Goal: Task Accomplishment & Management: Complete application form

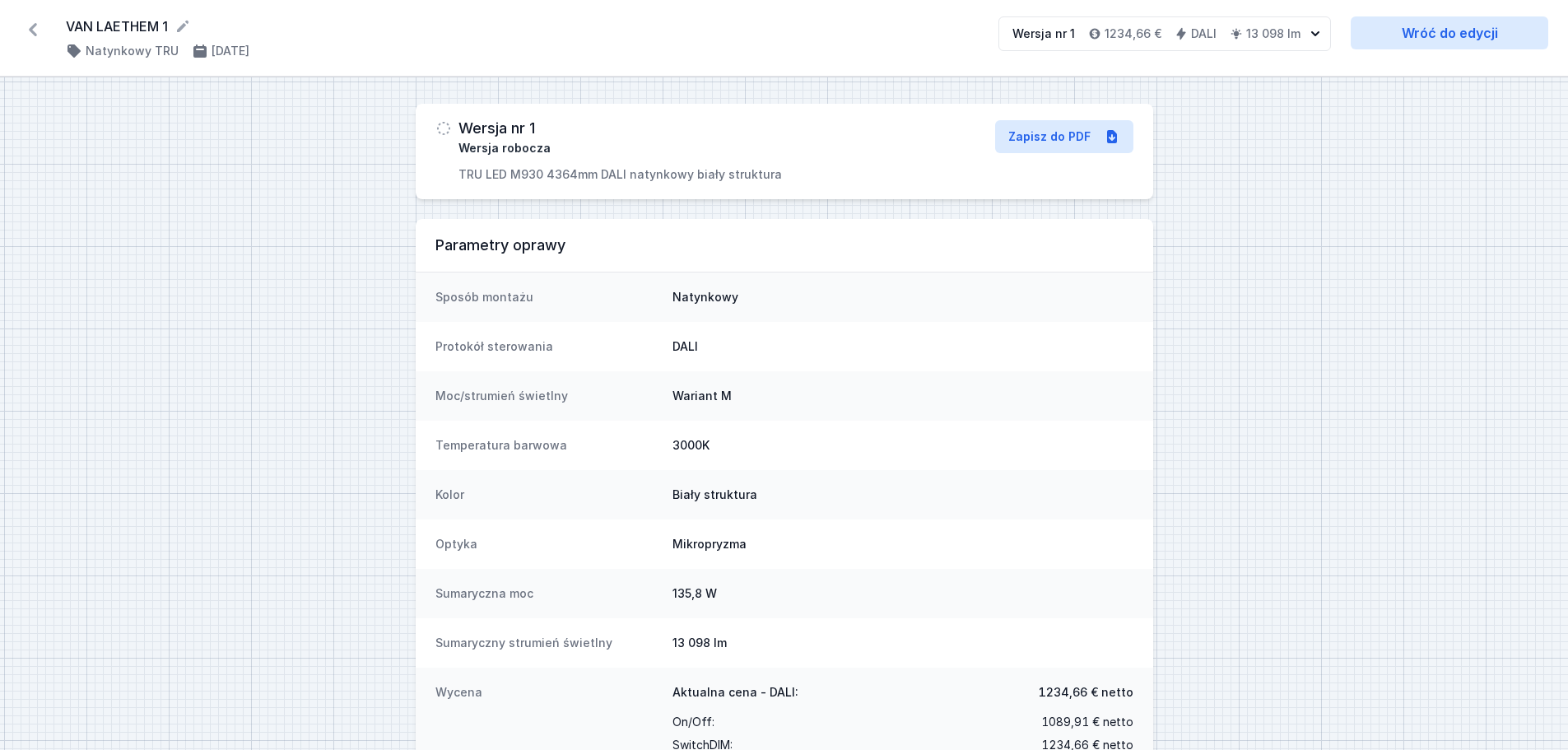
click at [34, 32] on icon at bounding box center [32, 30] width 8 height 13
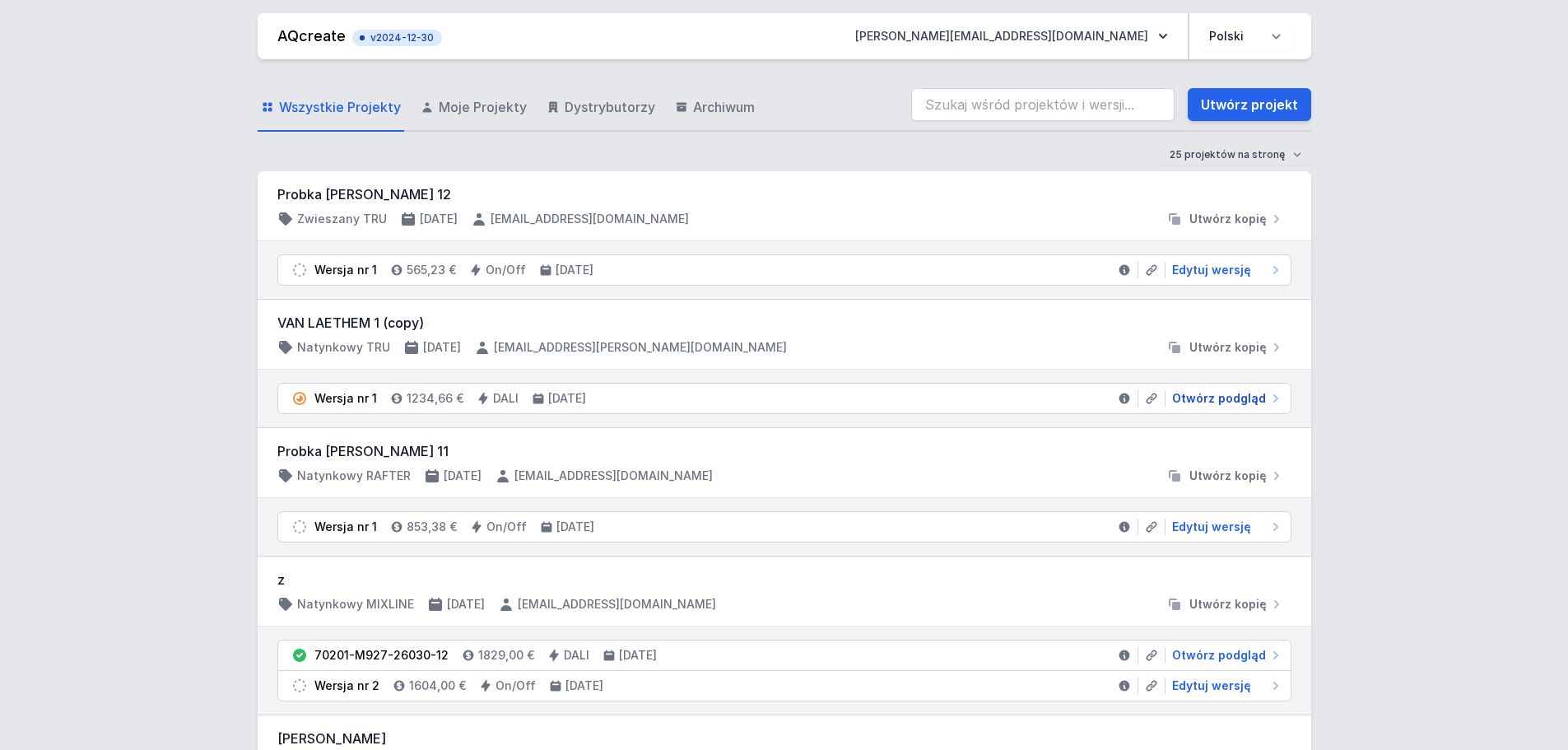
drag, startPoint x: 1198, startPoint y: 397, endPoint x: 682, endPoint y: 391, distance: 516.0
click at [1198, 397] on span "Otwórz podgląd" at bounding box center [1219, 399] width 94 height 17
select select "M"
select select "3000"
select select "4"
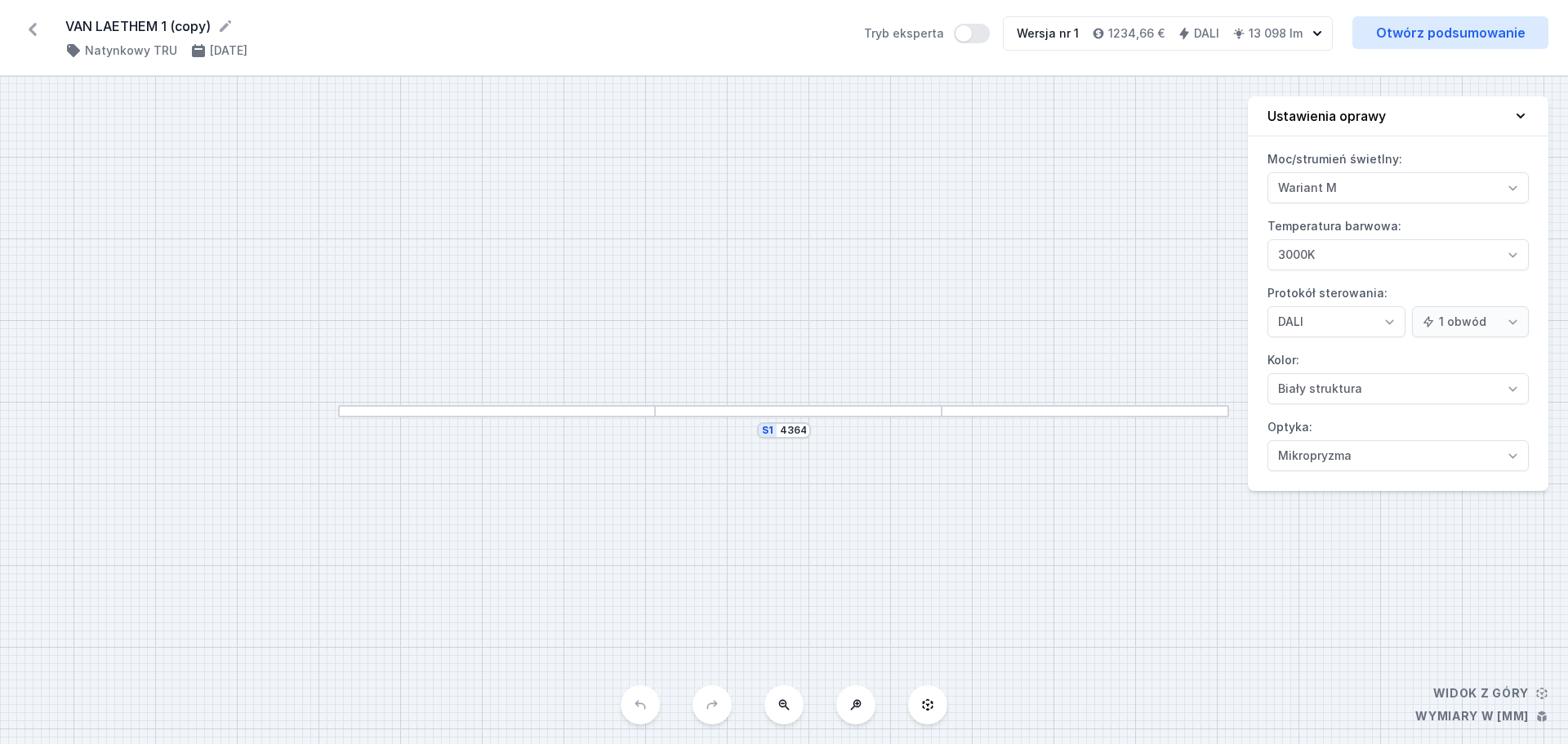
click at [808, 417] on div "S1 4364" at bounding box center [784, 410] width 1568 height 667
click at [735, 410] on div at bounding box center [798, 411] width 287 height 12
click at [935, 557] on div "S1 4364" at bounding box center [784, 410] width 1568 height 667
click at [855, 254] on div "S1 4364" at bounding box center [784, 410] width 1568 height 667
click at [862, 262] on div "S1 4364" at bounding box center [784, 410] width 1568 height 667
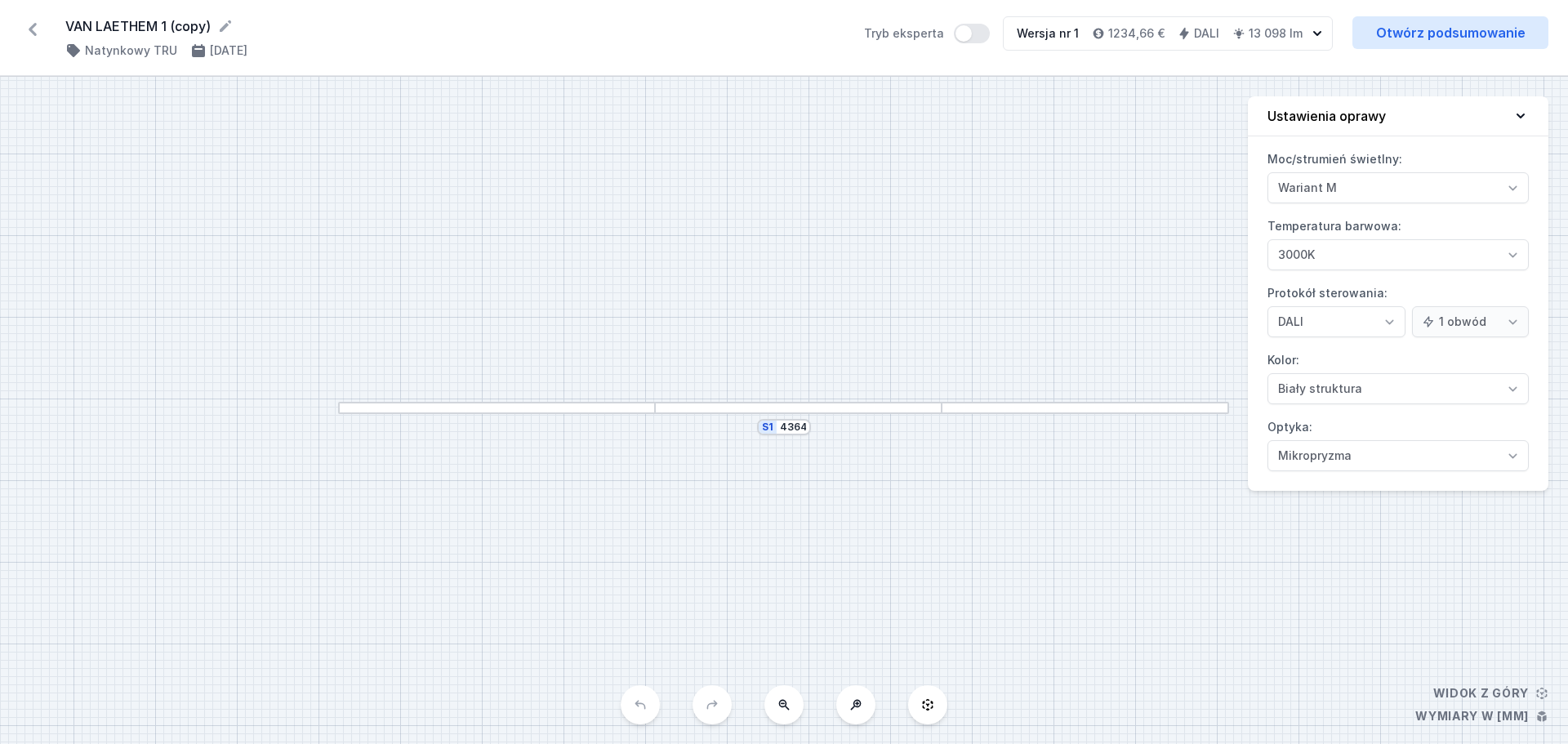
click at [690, 448] on div "S1 4364" at bounding box center [784, 410] width 1568 height 667
click at [692, 406] on div at bounding box center [798, 407] width 287 height 12
click at [838, 408] on div at bounding box center [798, 407] width 287 height 12
drag, startPoint x: 838, startPoint y: 406, endPoint x: 891, endPoint y: 360, distance: 70.2
click at [850, 391] on div "S1 4364" at bounding box center [784, 410] width 1568 height 667
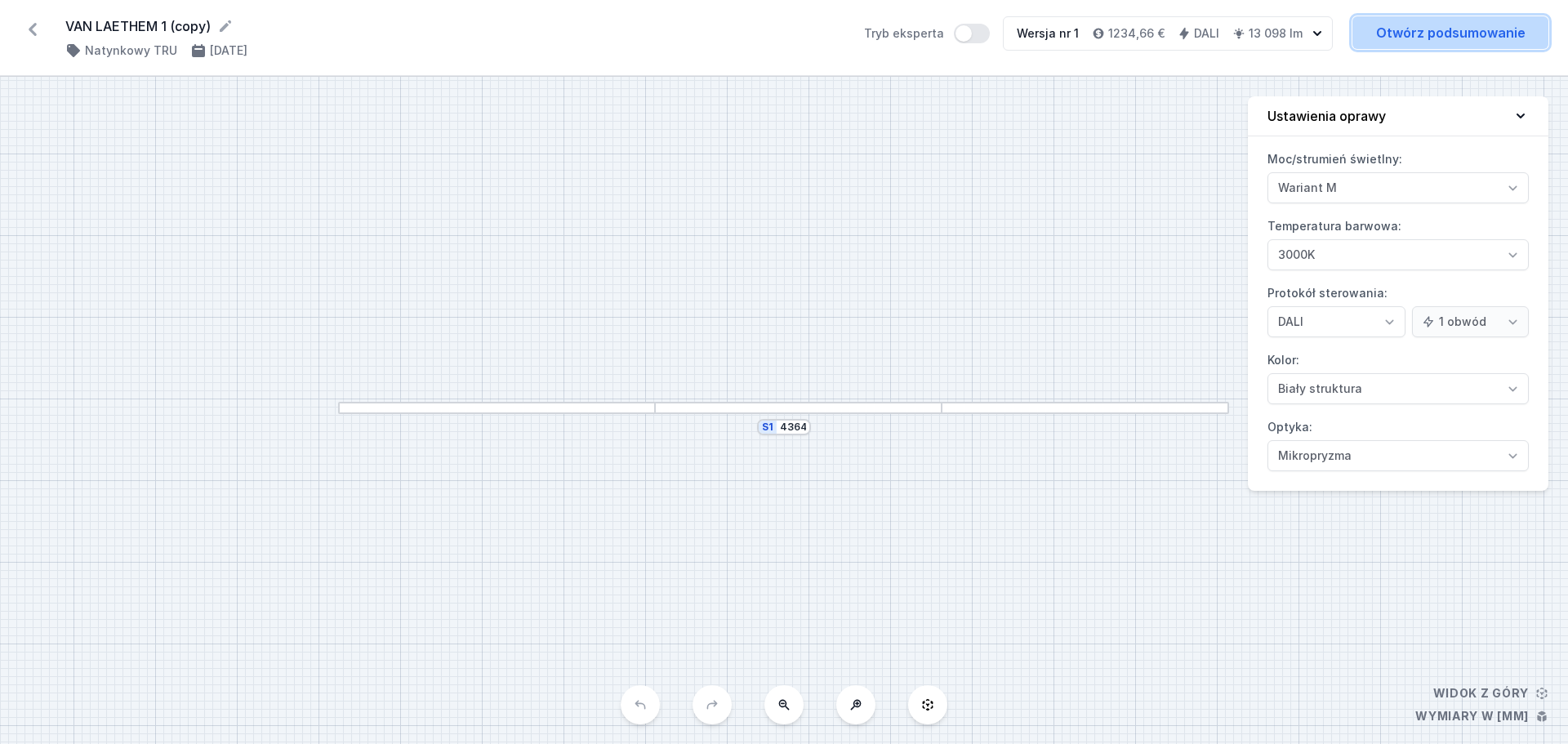
click at [1394, 27] on link "Otwórz podsumowanie" at bounding box center [1451, 33] width 196 height 33
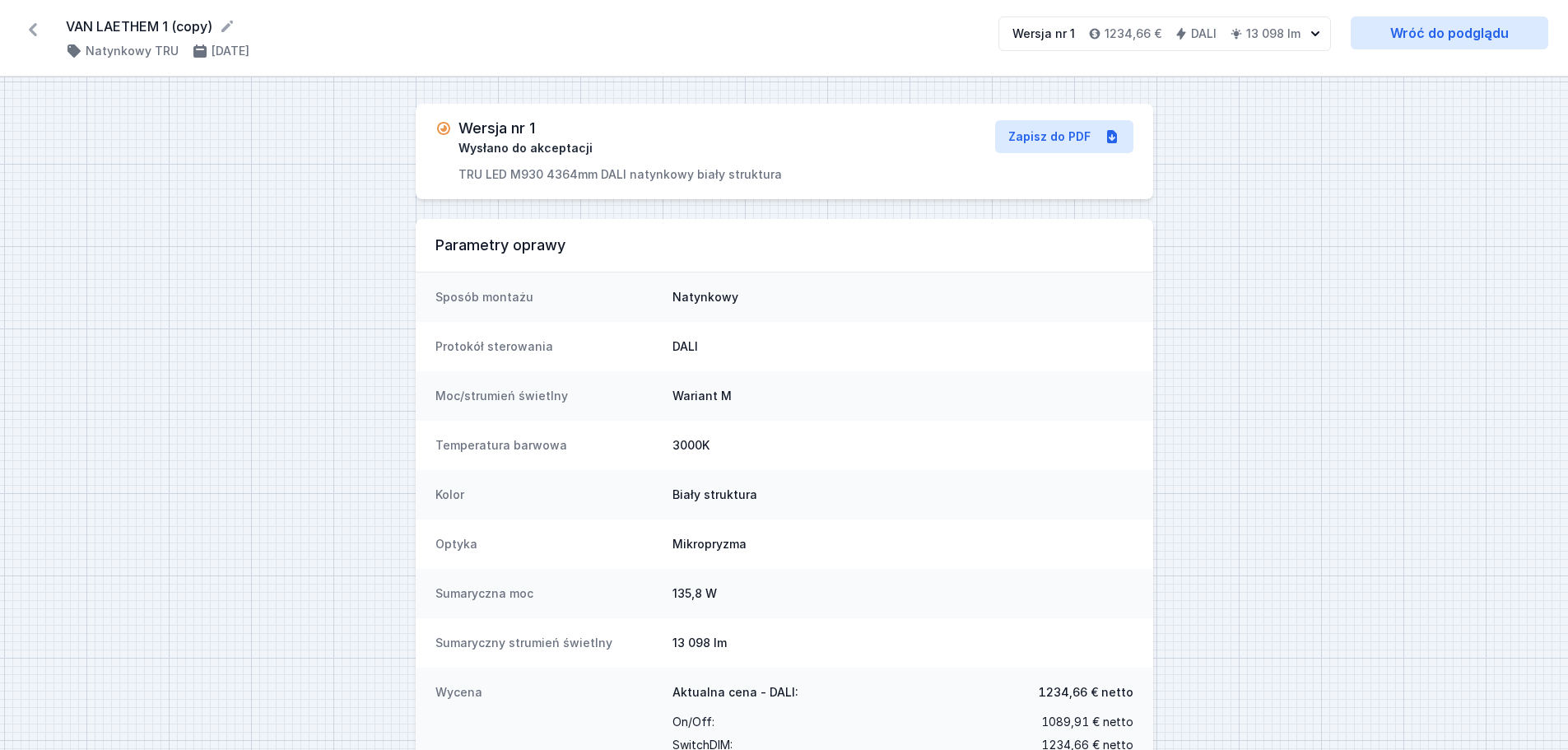
click at [30, 28] on icon at bounding box center [32, 30] width 27 height 27
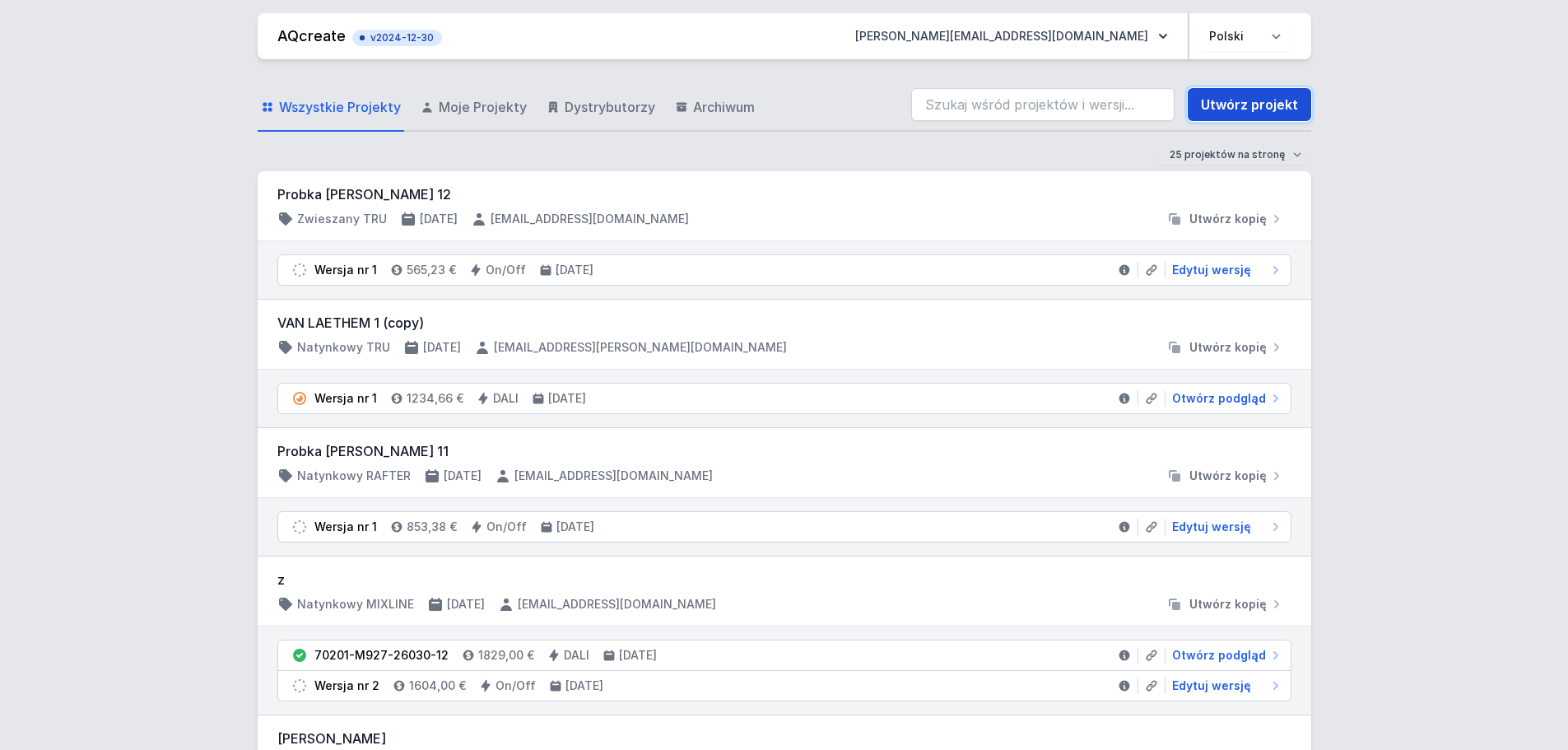
click at [1259, 99] on link "Utwórz projekt" at bounding box center [1250, 104] width 124 height 33
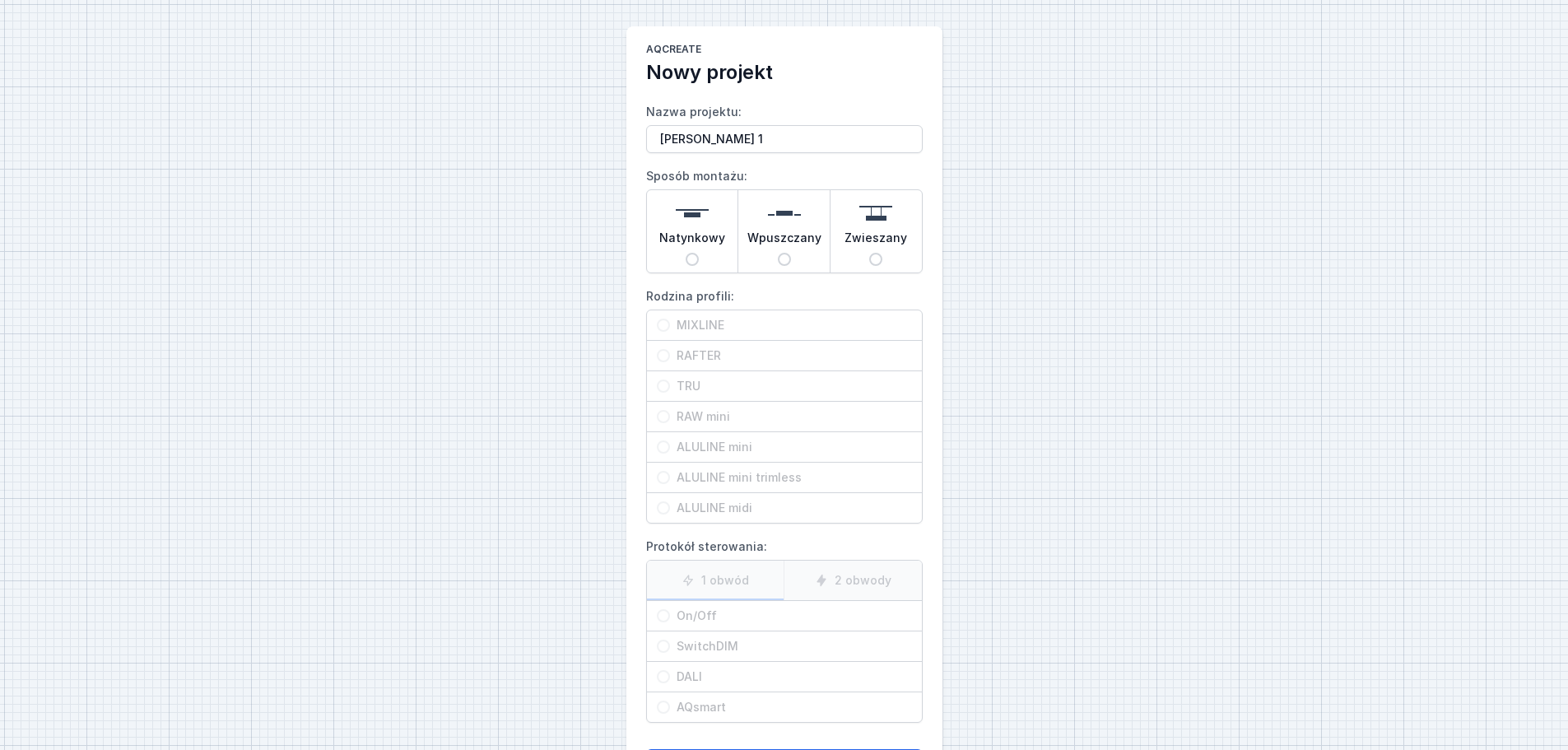
type input "[PERSON_NAME] 1"
click at [697, 261] on input "Natynkowy" at bounding box center [692, 259] width 13 height 13
radio input "true"
click at [661, 385] on input "TRU" at bounding box center [663, 386] width 13 height 13
radio input "true"
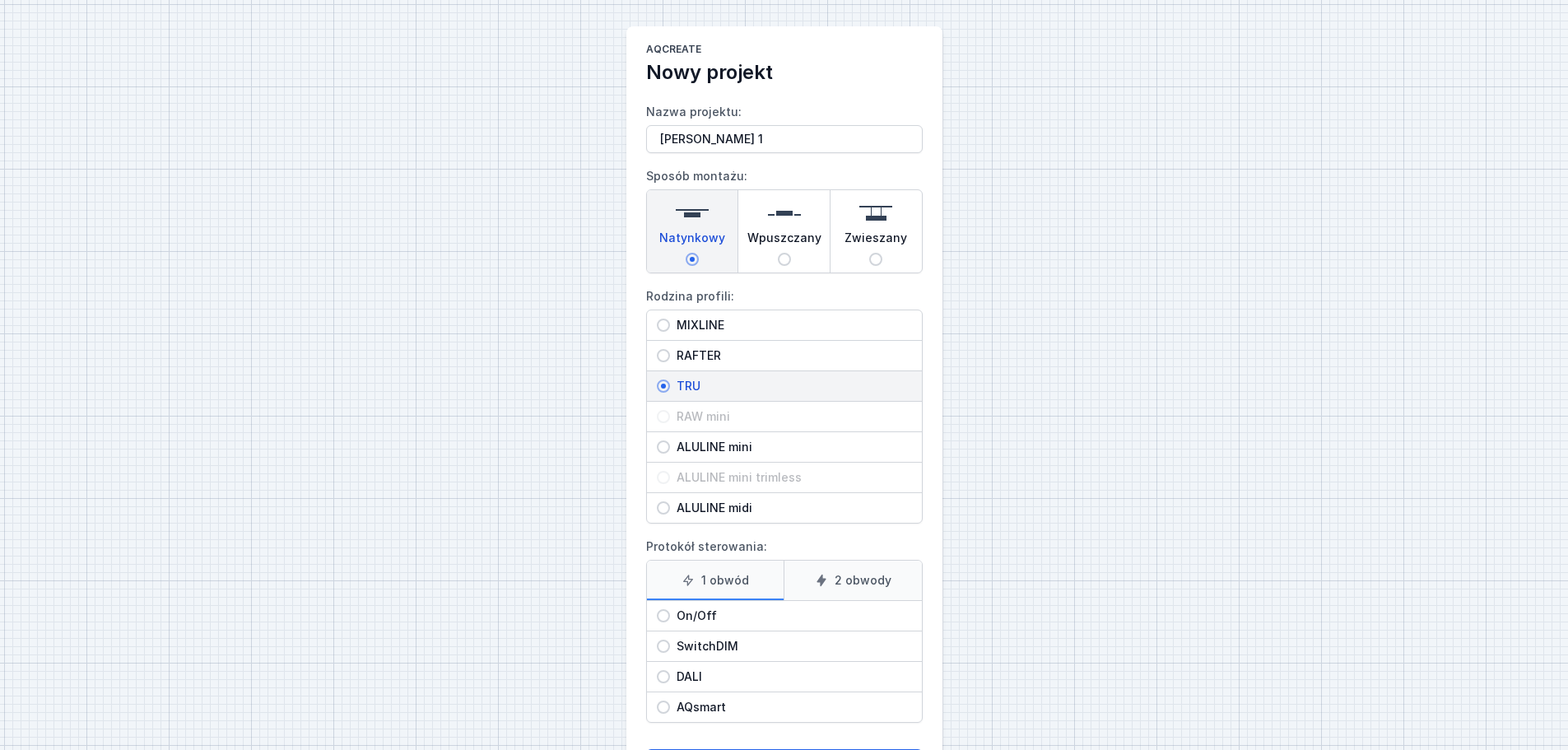
scroll to position [75, 0]
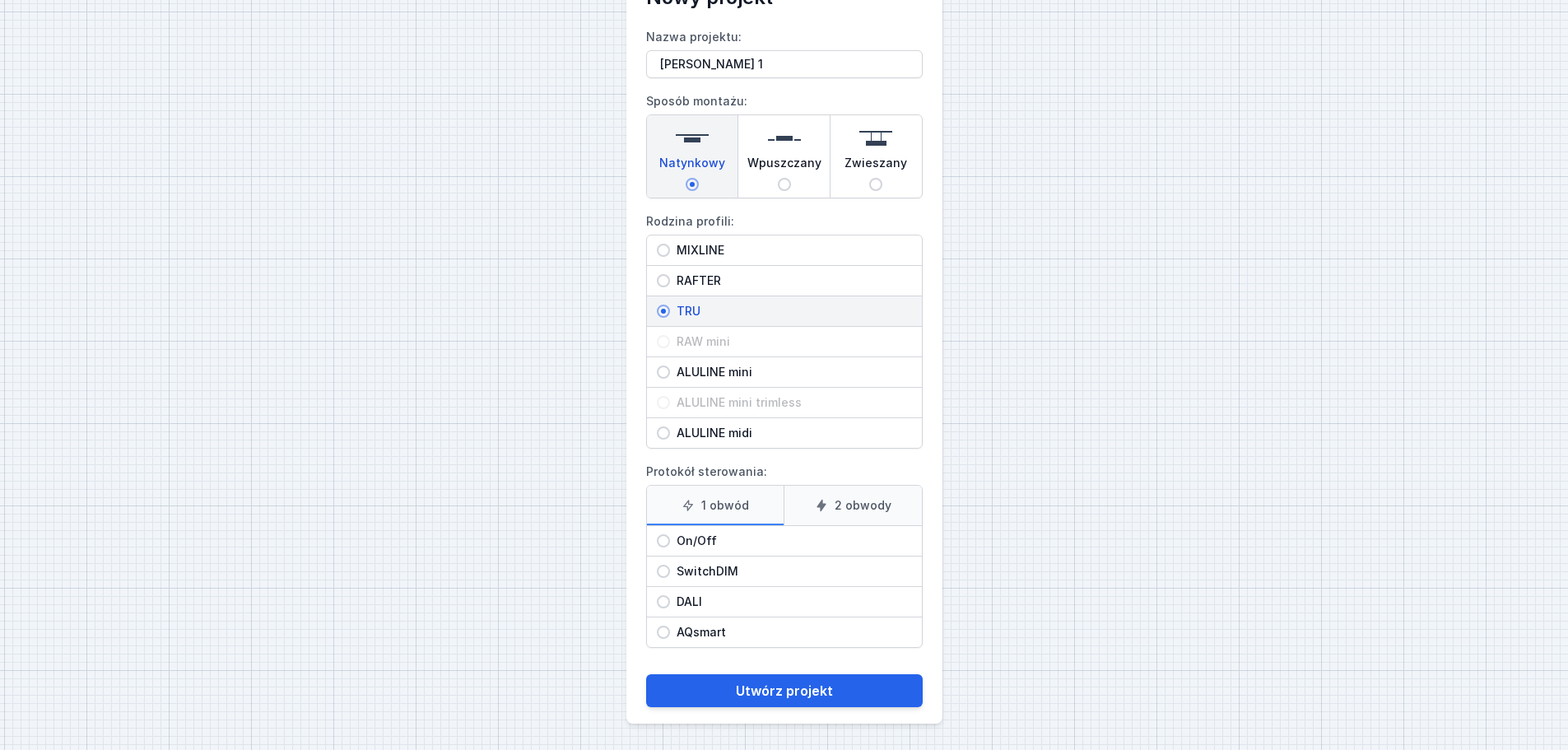
click at [661, 601] on input "DALI" at bounding box center [663, 601] width 13 height 13
radio input "true"
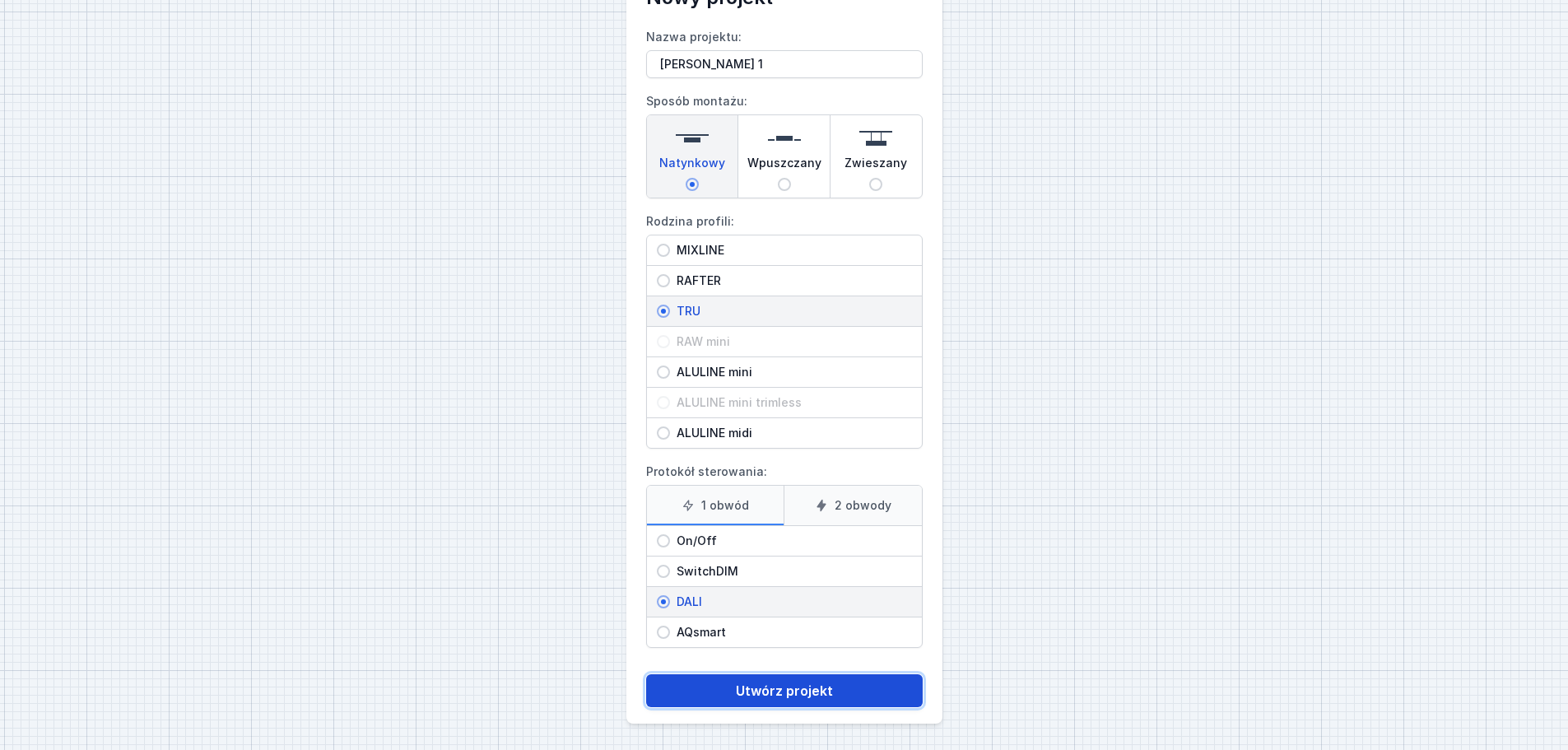
click at [794, 692] on button "Utwórz projekt" at bounding box center [785, 691] width 277 height 33
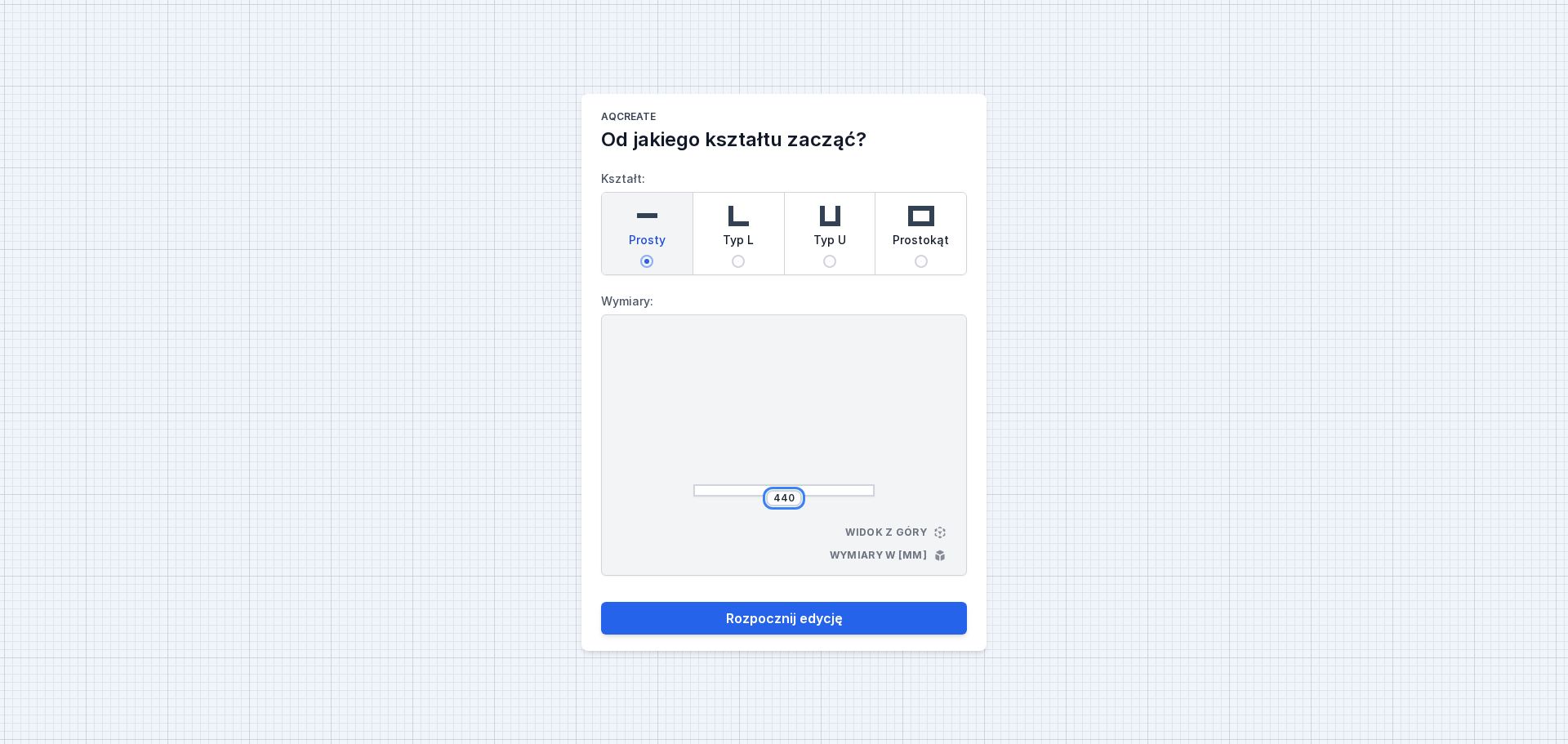
click at [794, 493] on input "440" at bounding box center [784, 498] width 27 height 13
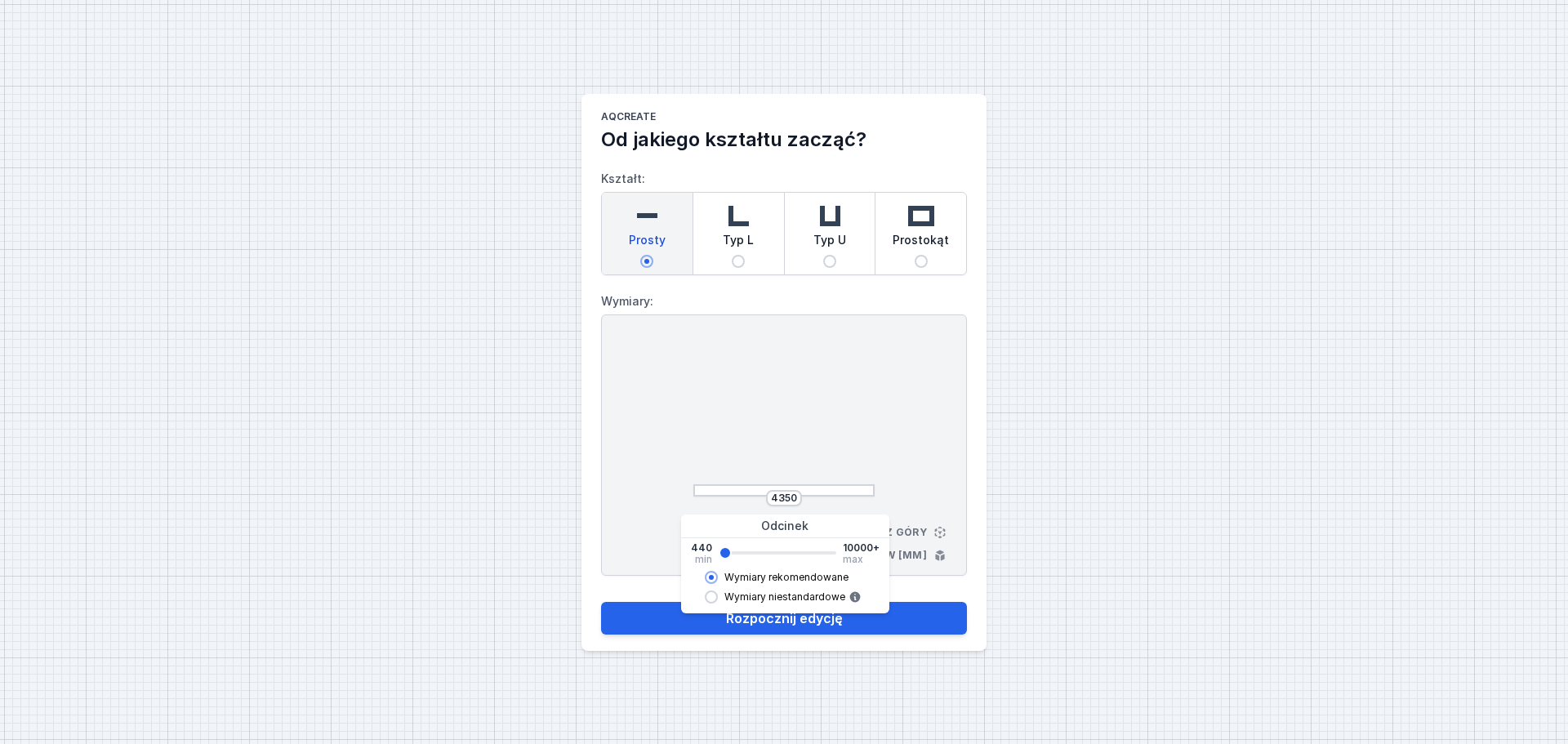
type input "4364"
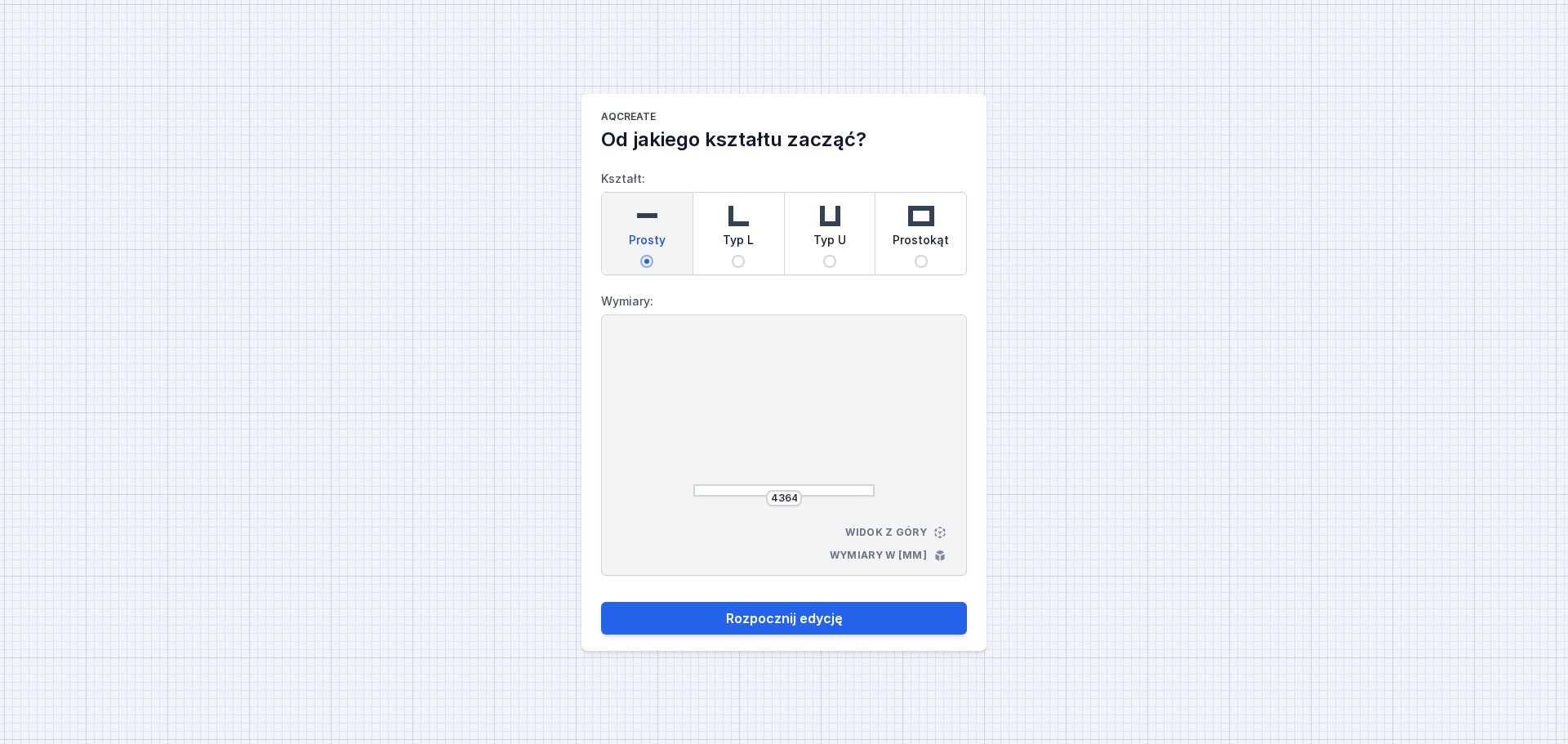
click at [912, 442] on div "4364 Widok z góry Wymiary w [mm]" at bounding box center [784, 446] width 366 height 262
click at [818, 620] on button "Rozpocznij edycję" at bounding box center [784, 619] width 366 height 33
select select "M"
select select "3000"
select select "4"
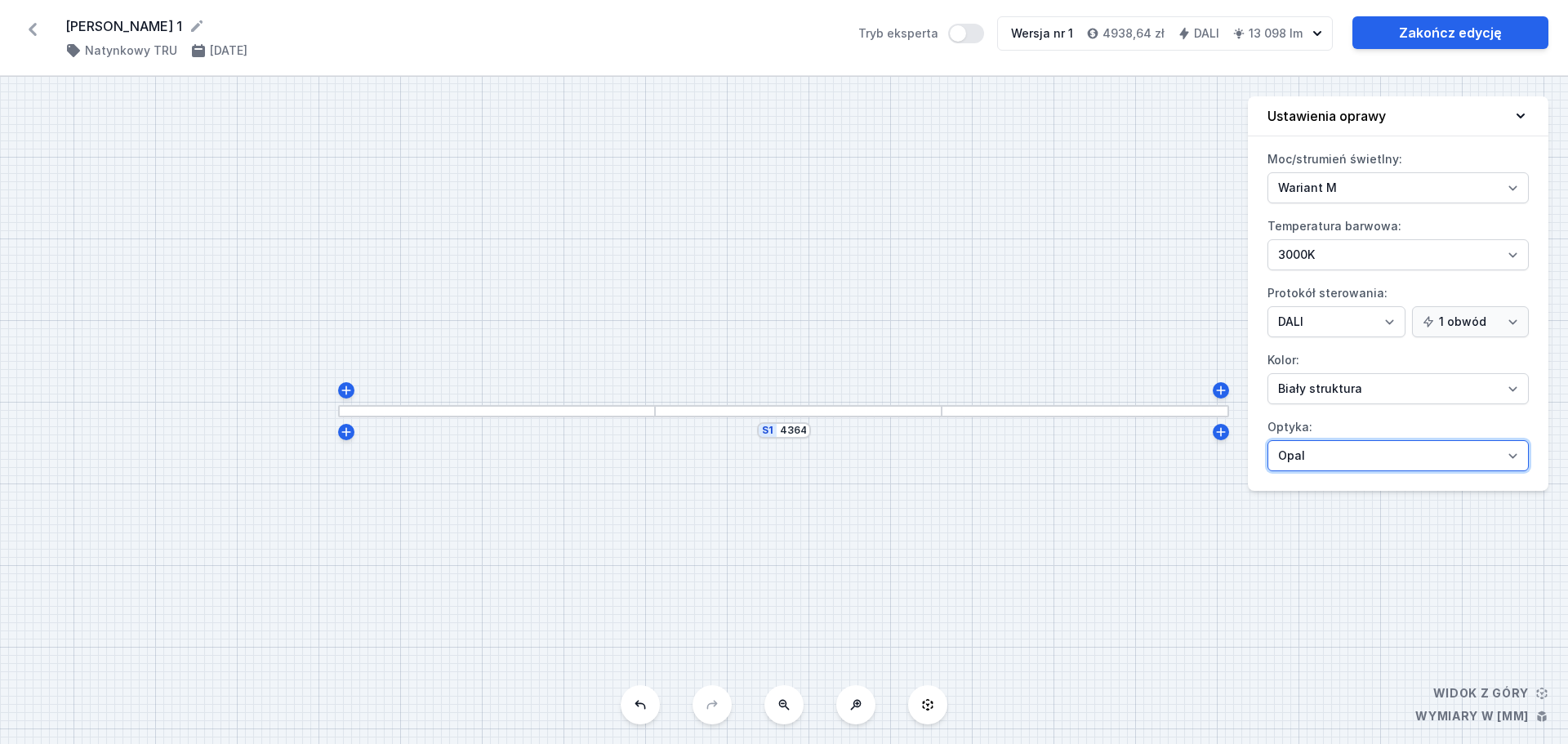
click at [1511, 459] on select "Mikropryzma Opal" at bounding box center [1399, 456] width 262 height 31
select select "microprism"
click at [1268, 440] on select "Mikropryzma Opal" at bounding box center [1399, 456] width 262 height 31
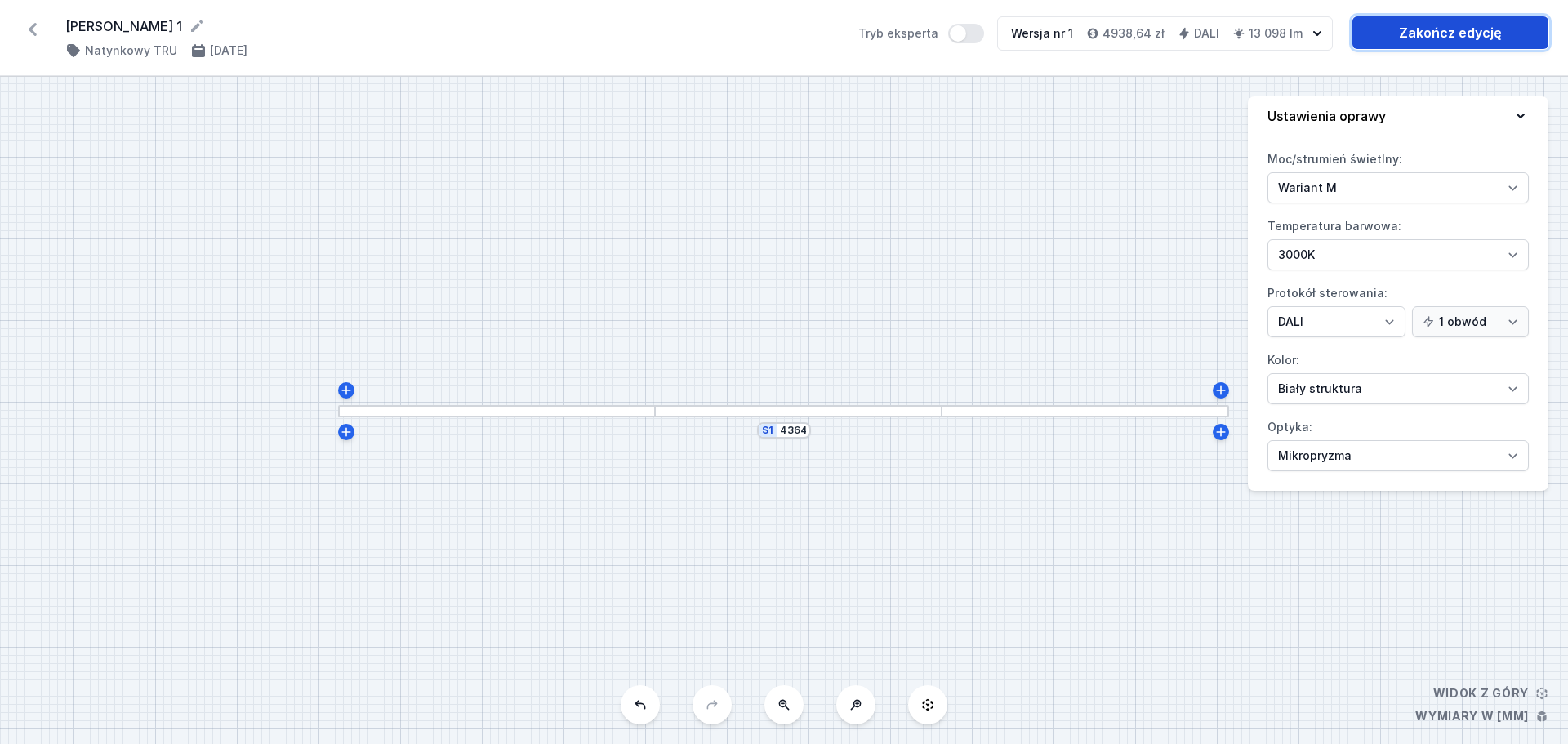
click at [1444, 32] on link "Zakończ edycję" at bounding box center [1451, 33] width 196 height 33
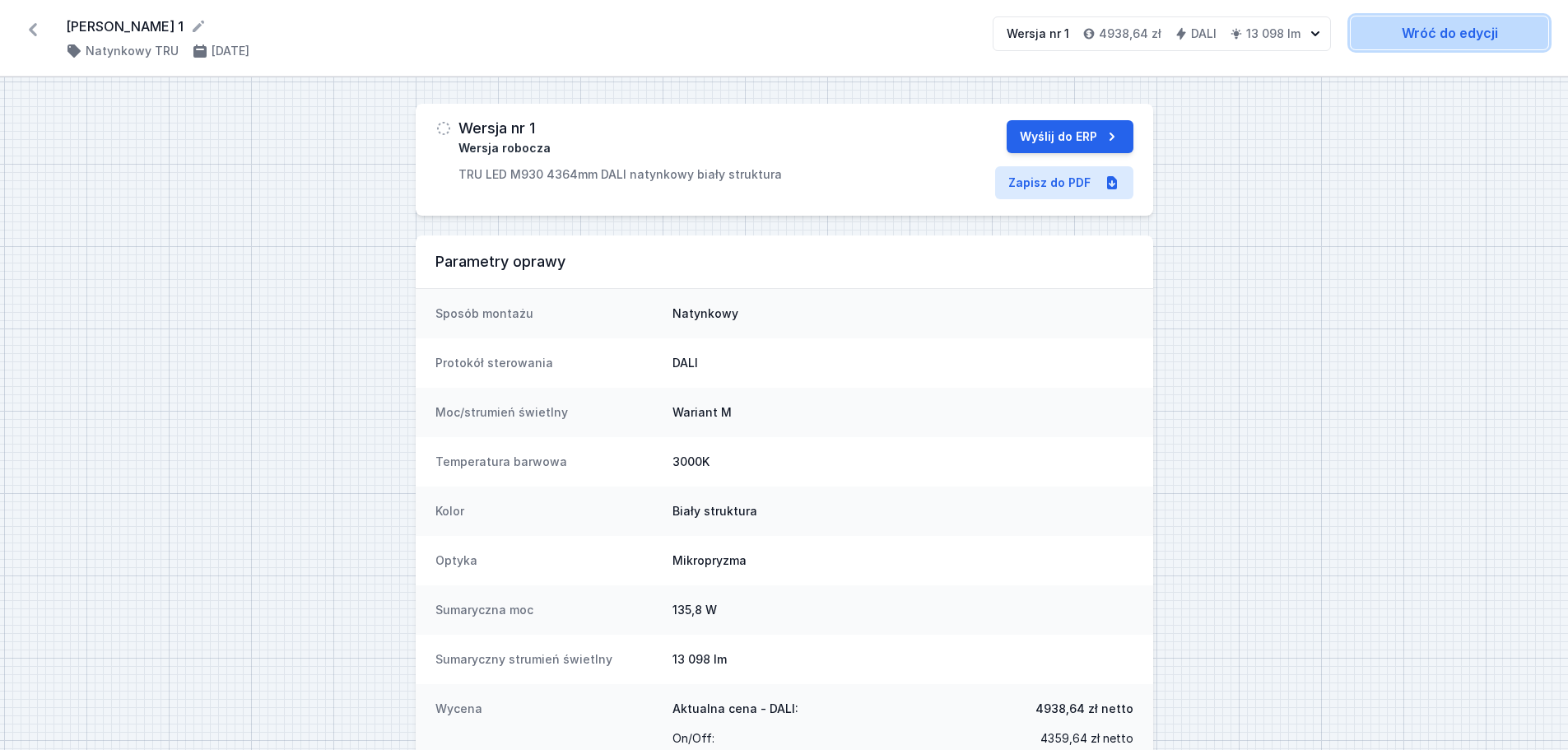
click at [1443, 32] on link "Wróć do edycji" at bounding box center [1449, 33] width 197 height 33
select select "M"
select select "3000"
select select "4"
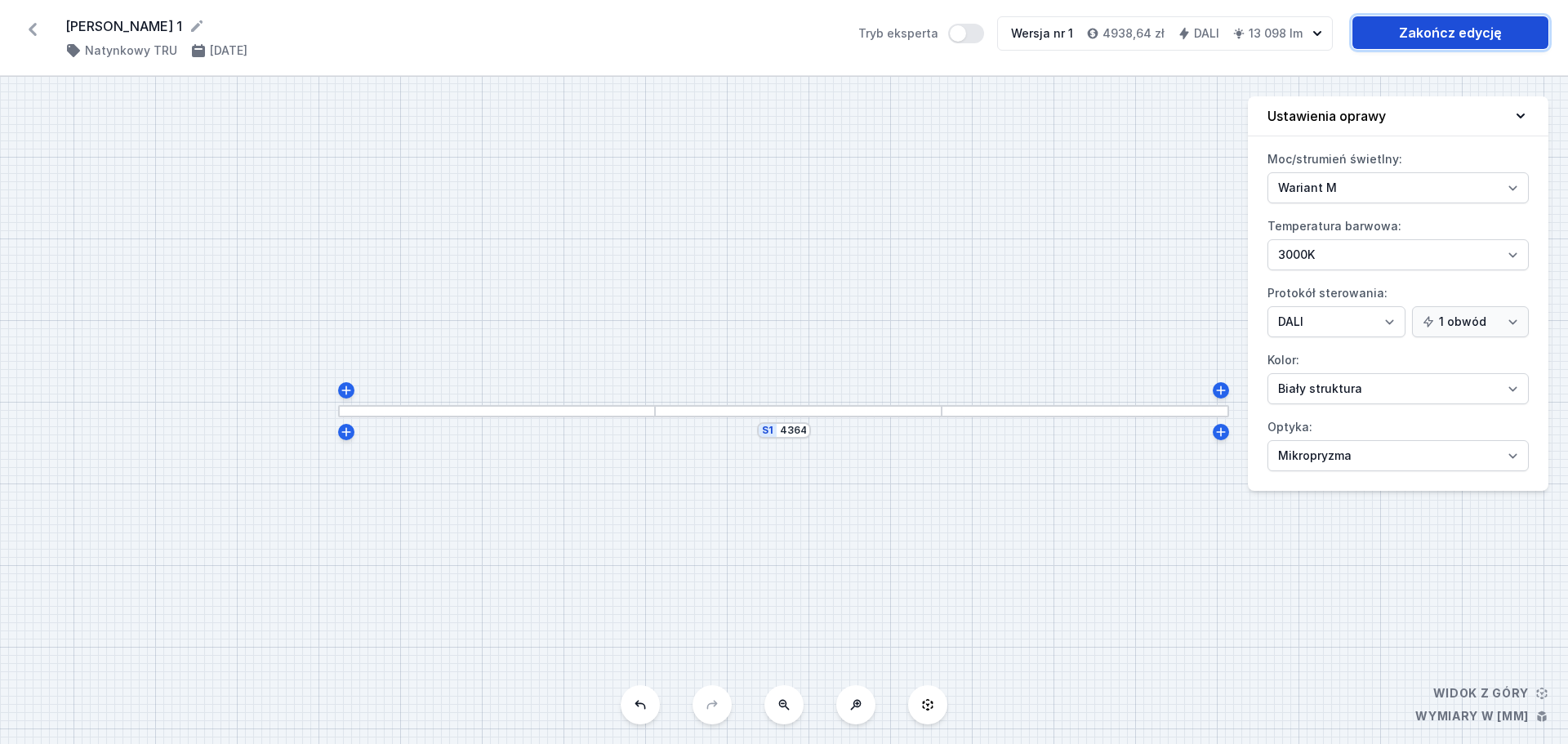
click at [1426, 34] on link "Zakończ edycję" at bounding box center [1451, 33] width 196 height 33
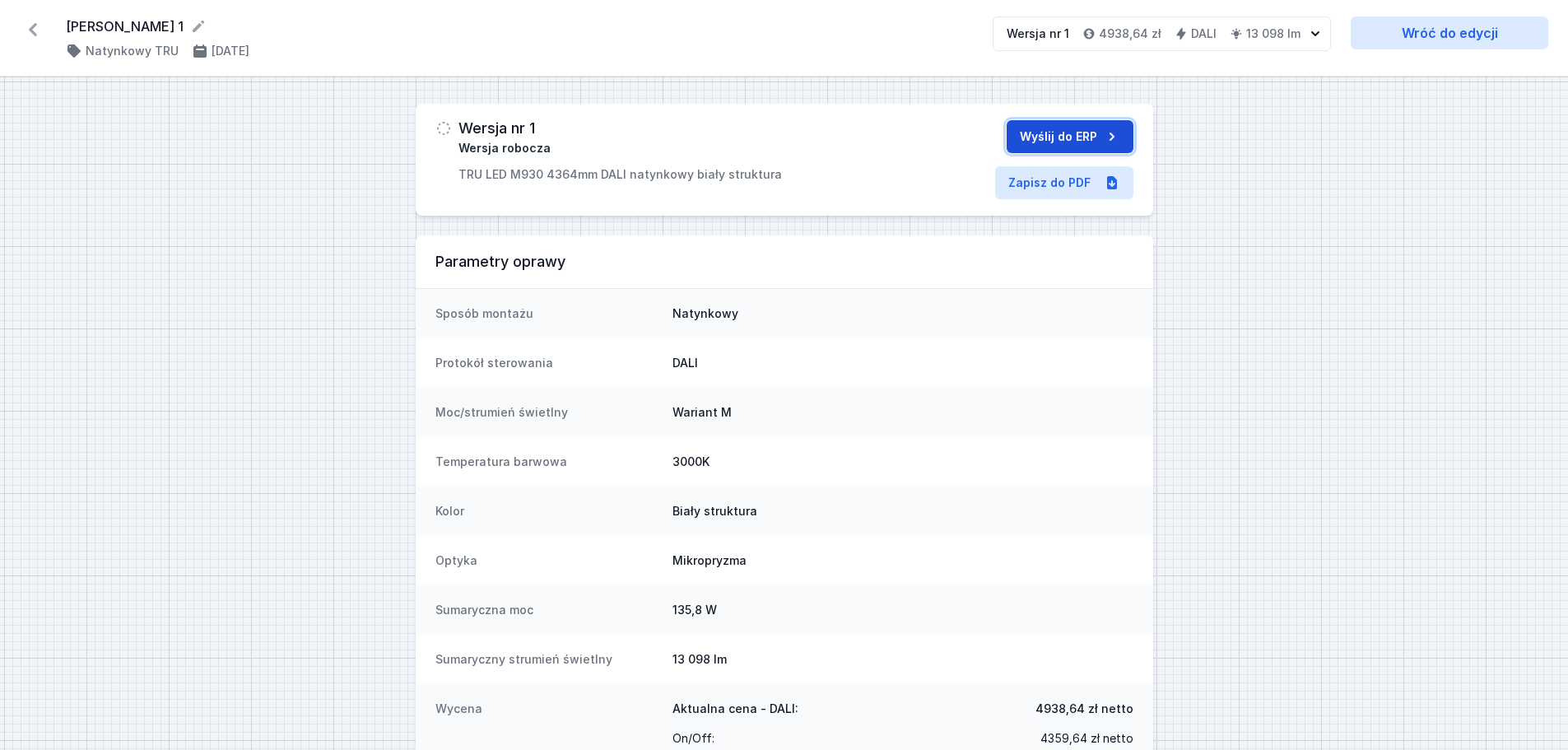
click at [1075, 133] on button "Wyślij do ERP" at bounding box center [1069, 137] width 126 height 33
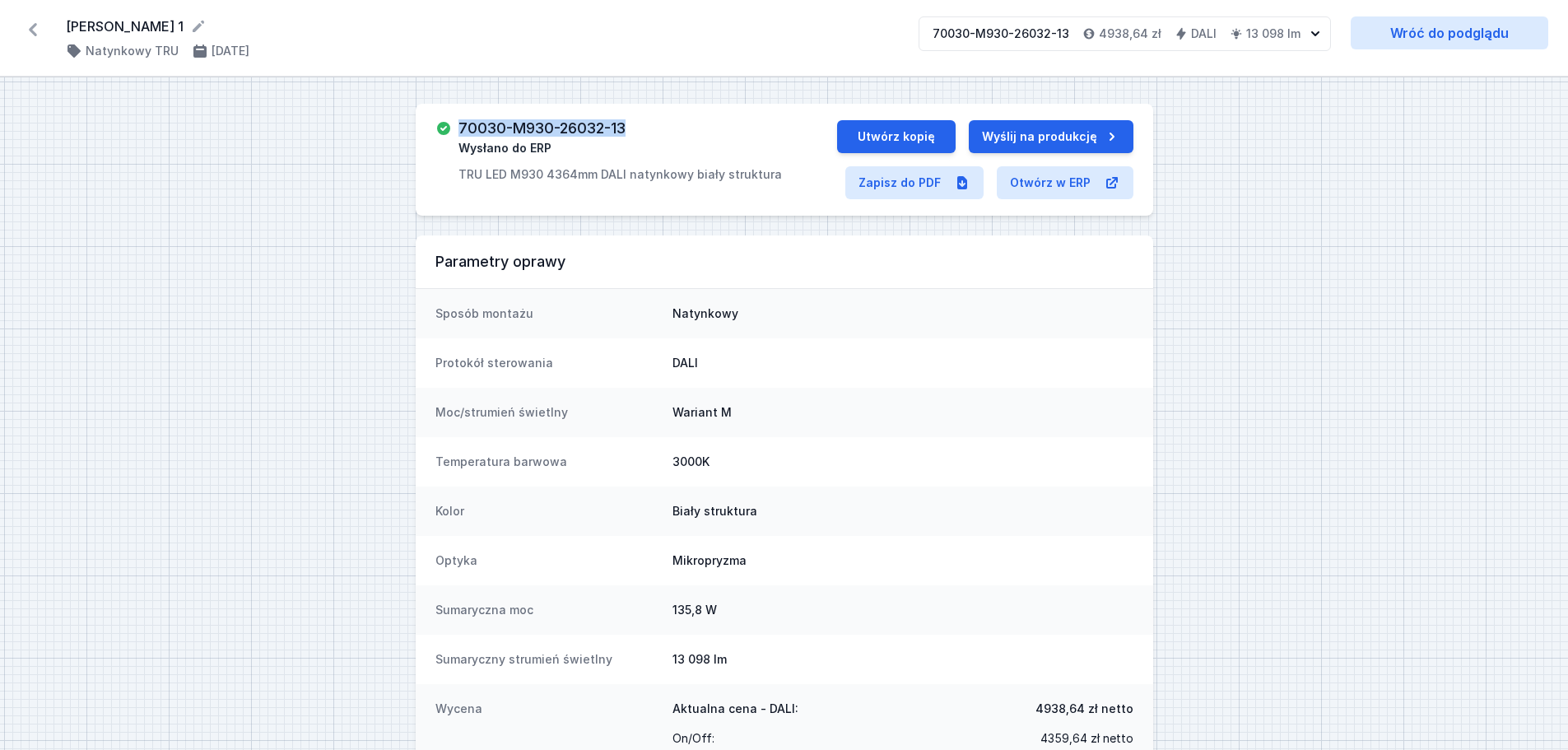
drag, startPoint x: 635, startPoint y: 127, endPoint x: 454, endPoint y: 130, distance: 181.0
click at [454, 130] on div "70030-M930-26032-13 Wysłano do ERP TRU LED M930 4364mm DALI natynkowy biały str…" at bounding box center [636, 151] width 401 height 63
copy h3 "70030-M930-26032-13"
click at [38, 27] on icon at bounding box center [32, 30] width 27 height 27
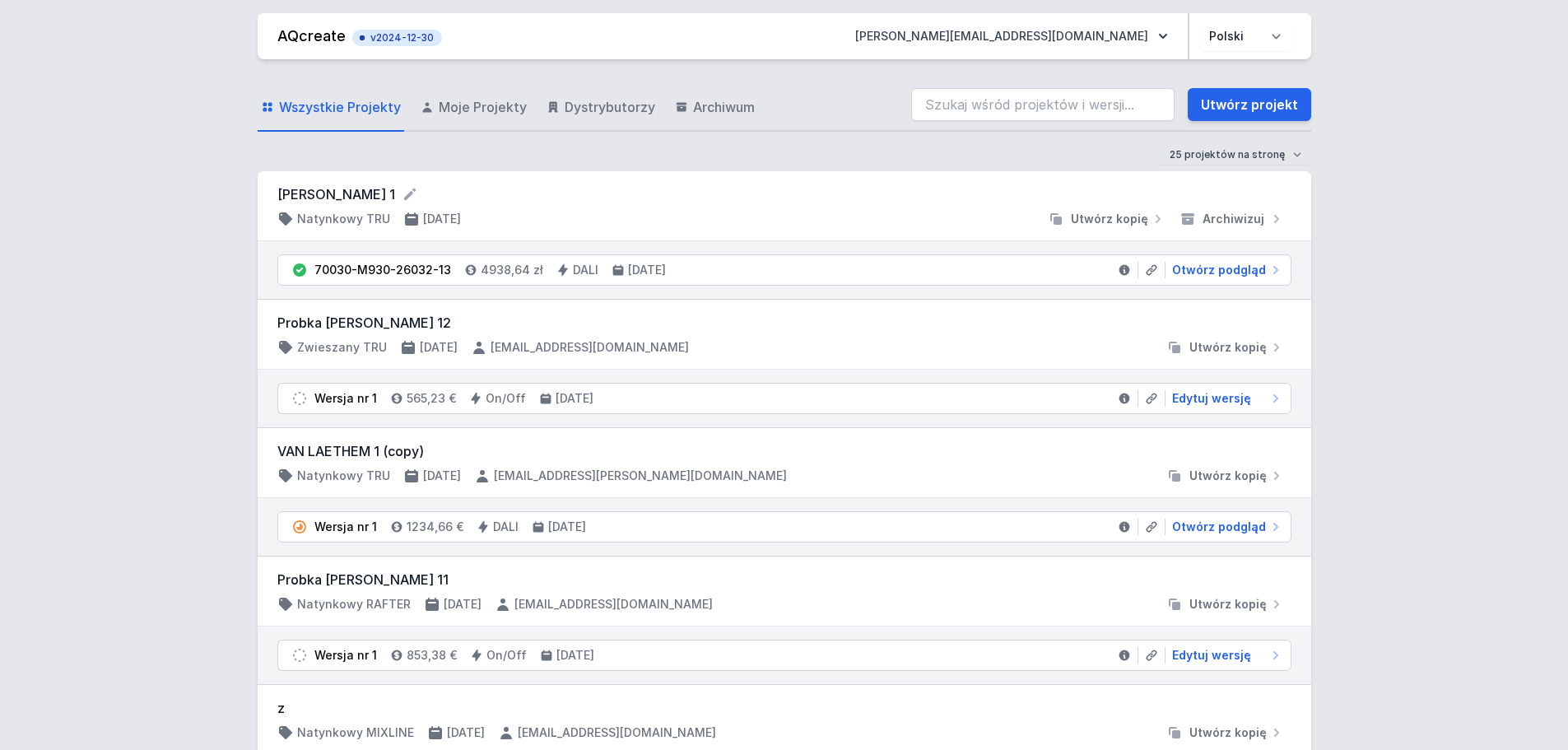
click at [1217, 102] on link "Utwórz projekt" at bounding box center [1250, 104] width 124 height 33
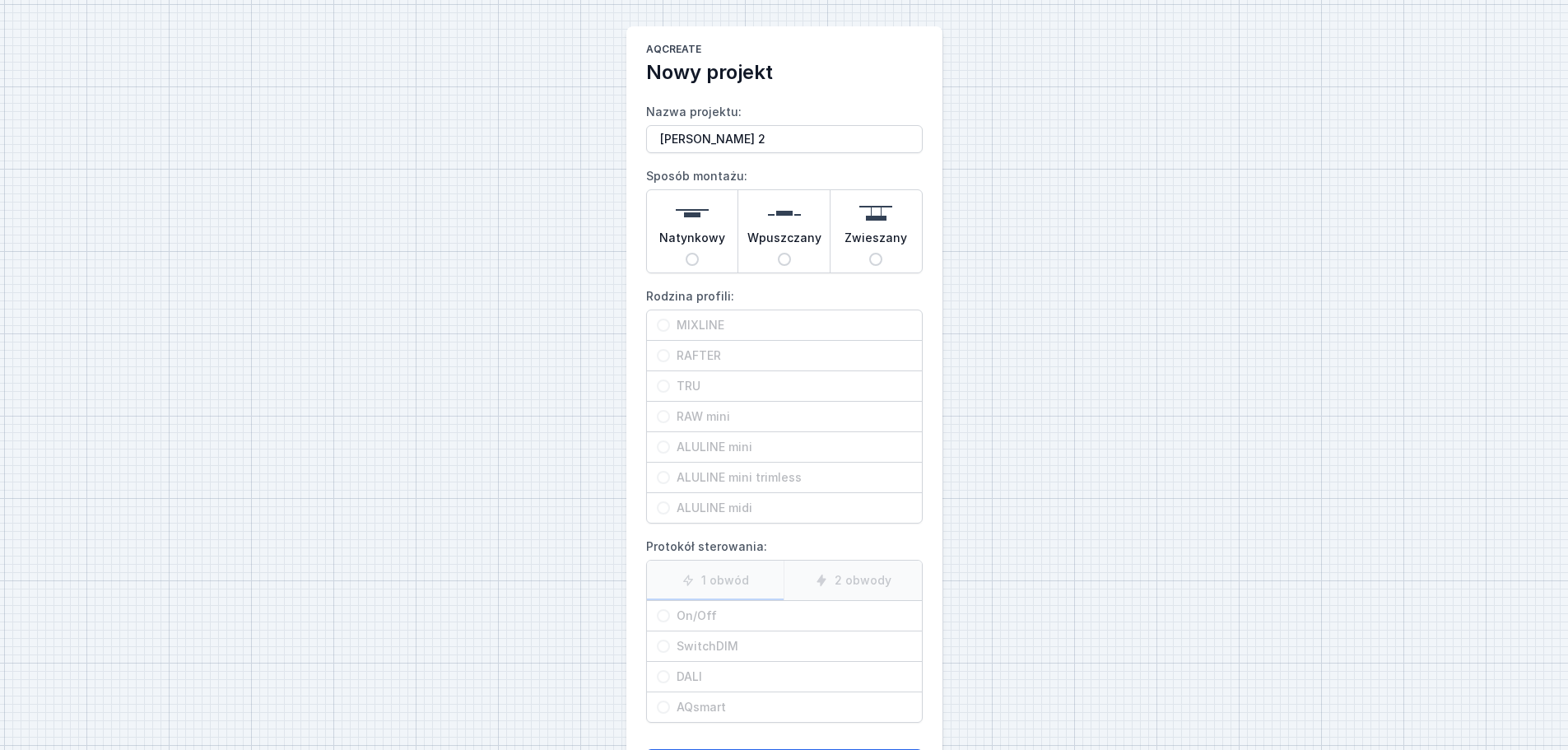
type input "[PERSON_NAME] 2"
click at [690, 256] on input "Natynkowy" at bounding box center [692, 259] width 13 height 13
radio input "true"
click at [665, 384] on input "TRU" at bounding box center [663, 386] width 13 height 13
radio input "true"
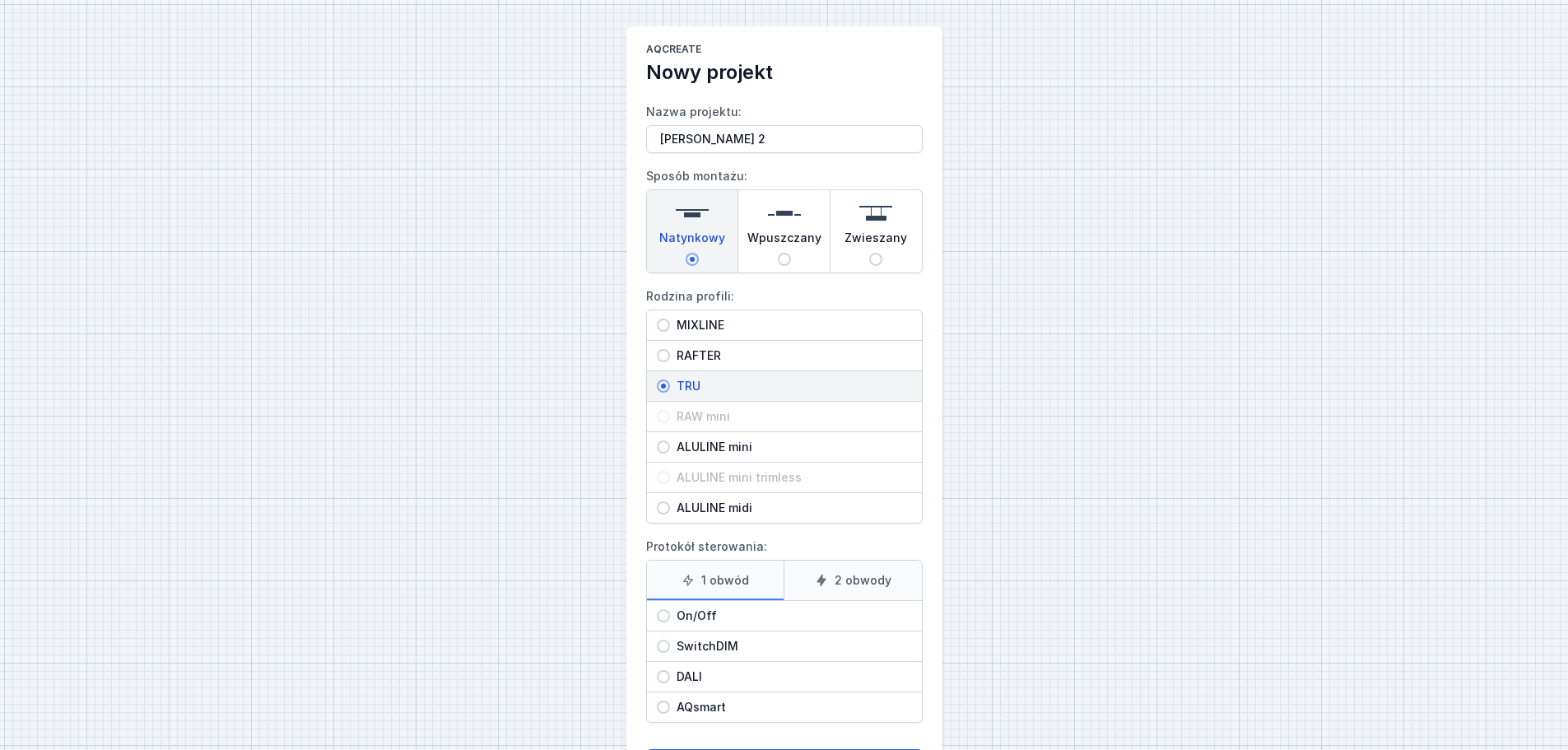
click at [848, 571] on label "2 obwody" at bounding box center [853, 580] width 138 height 40
click at [0, 0] on input "2 obwody" at bounding box center [0, 0] width 0 height 0
click at [665, 615] on input "On/Off" at bounding box center [663, 615] width 13 height 13
radio input "true"
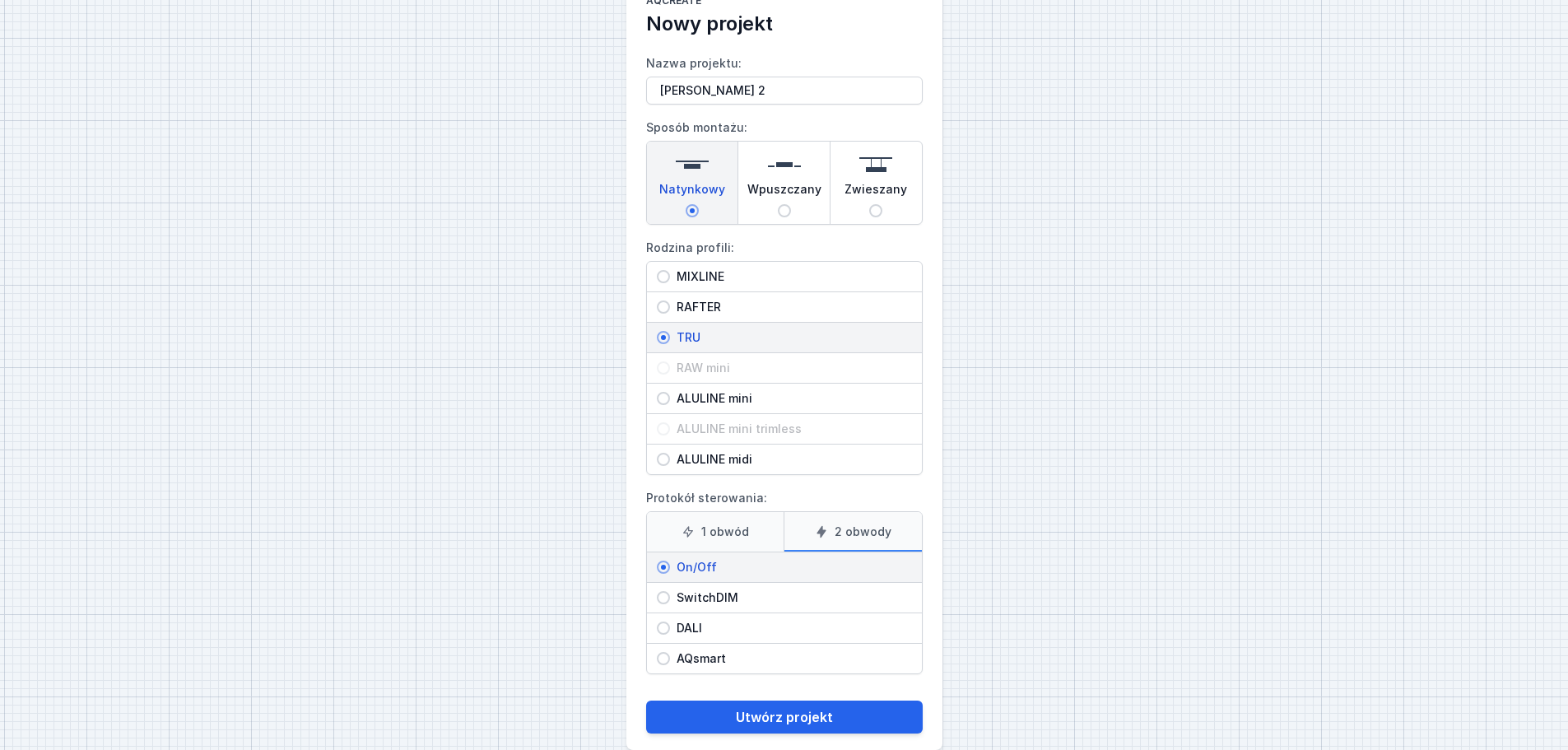
scroll to position [75, 0]
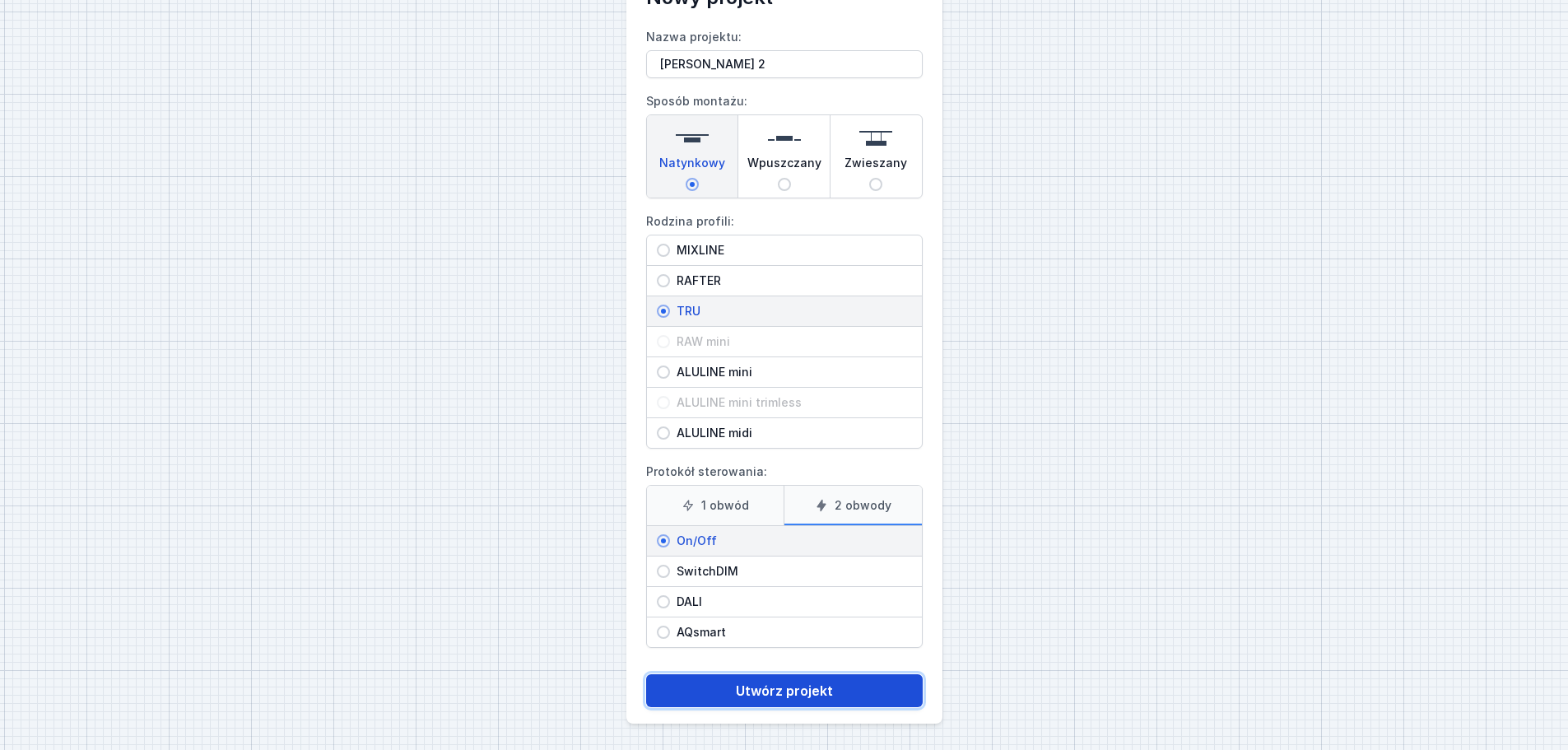
click at [786, 691] on button "Utwórz projekt" at bounding box center [785, 691] width 277 height 33
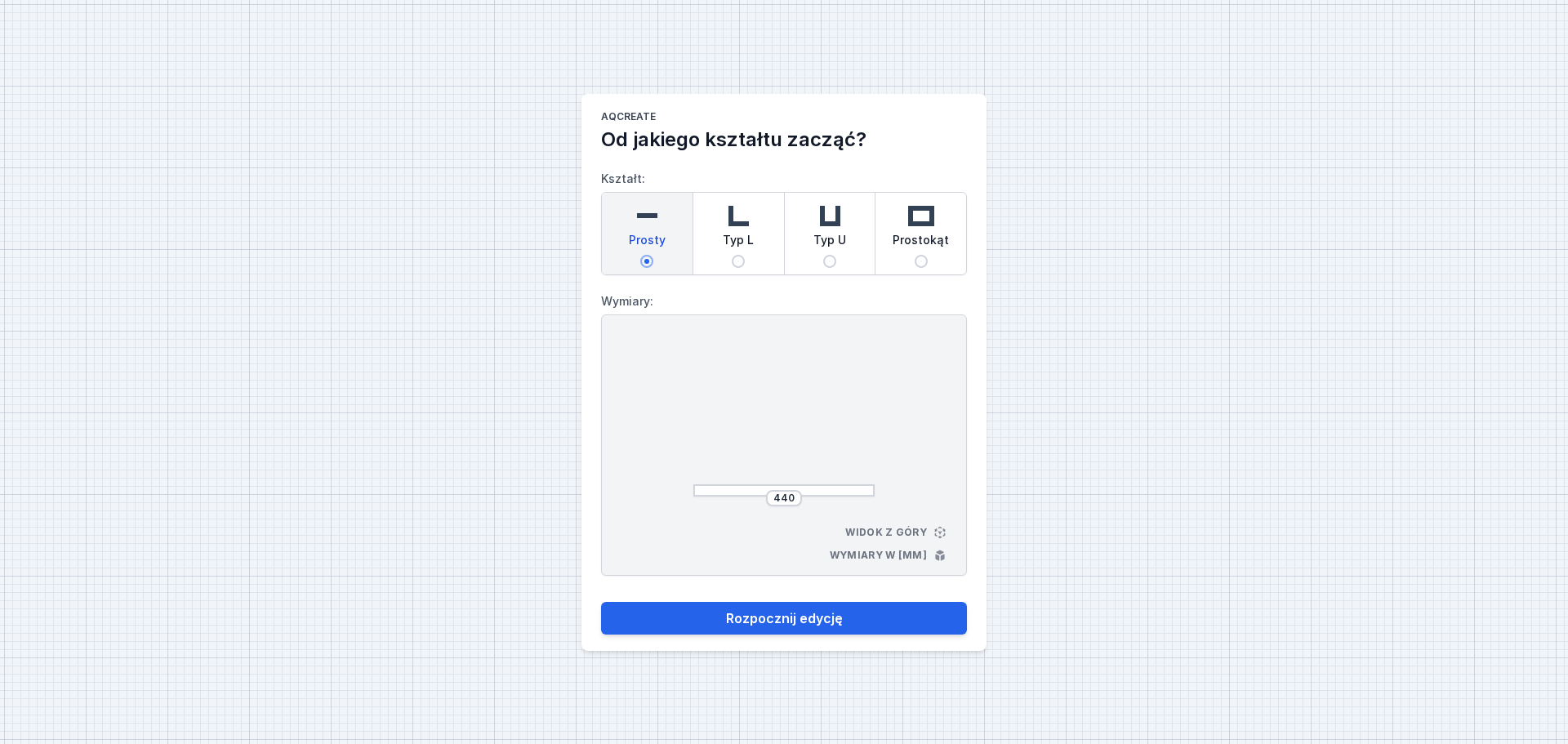
click at [739, 260] on input "Typ L" at bounding box center [739, 261] width 13 height 13
radio input "true"
click at [727, 421] on input "475" at bounding box center [718, 419] width 27 height 13
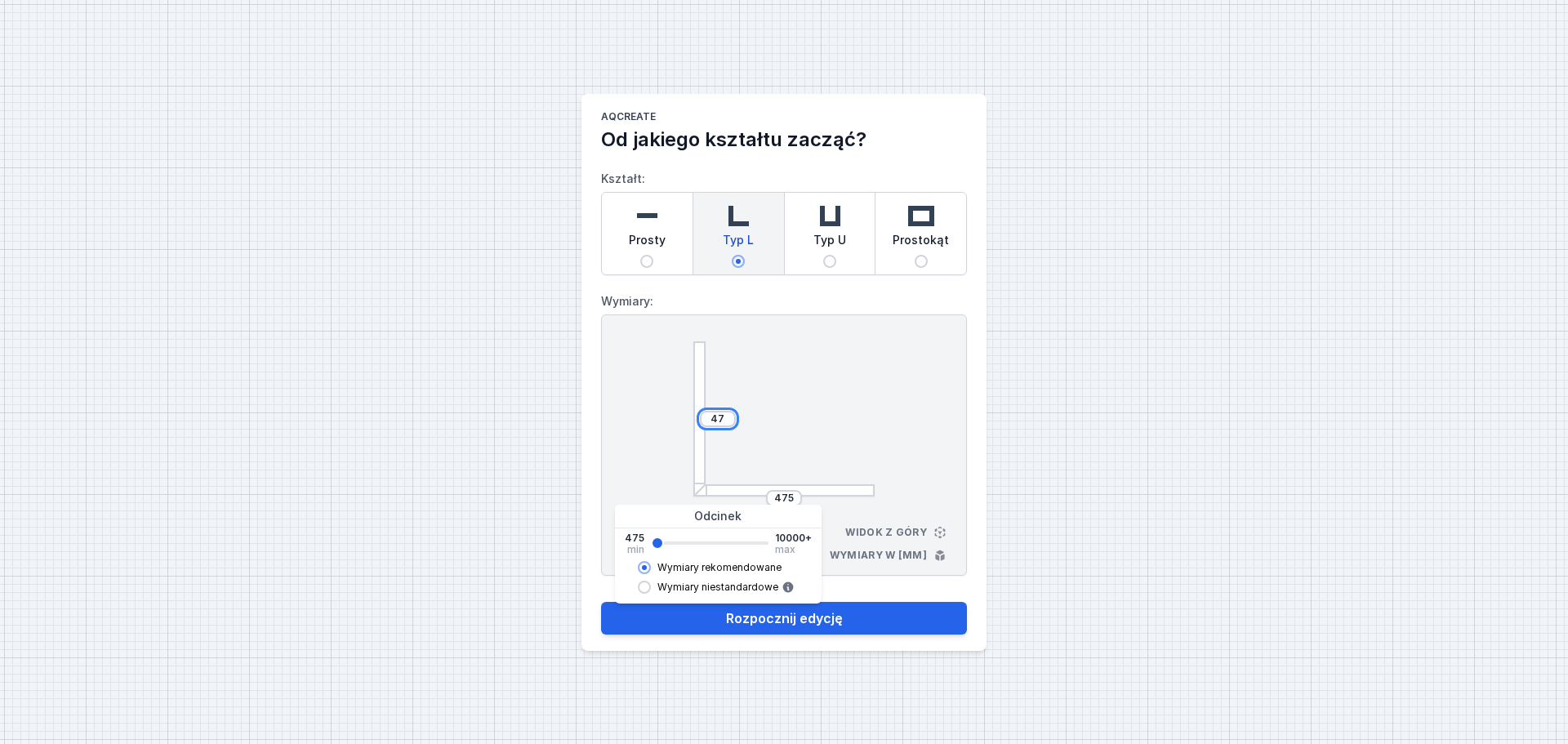
type input "4"
type input "2577"
click at [793, 494] on input "475" at bounding box center [784, 498] width 27 height 13
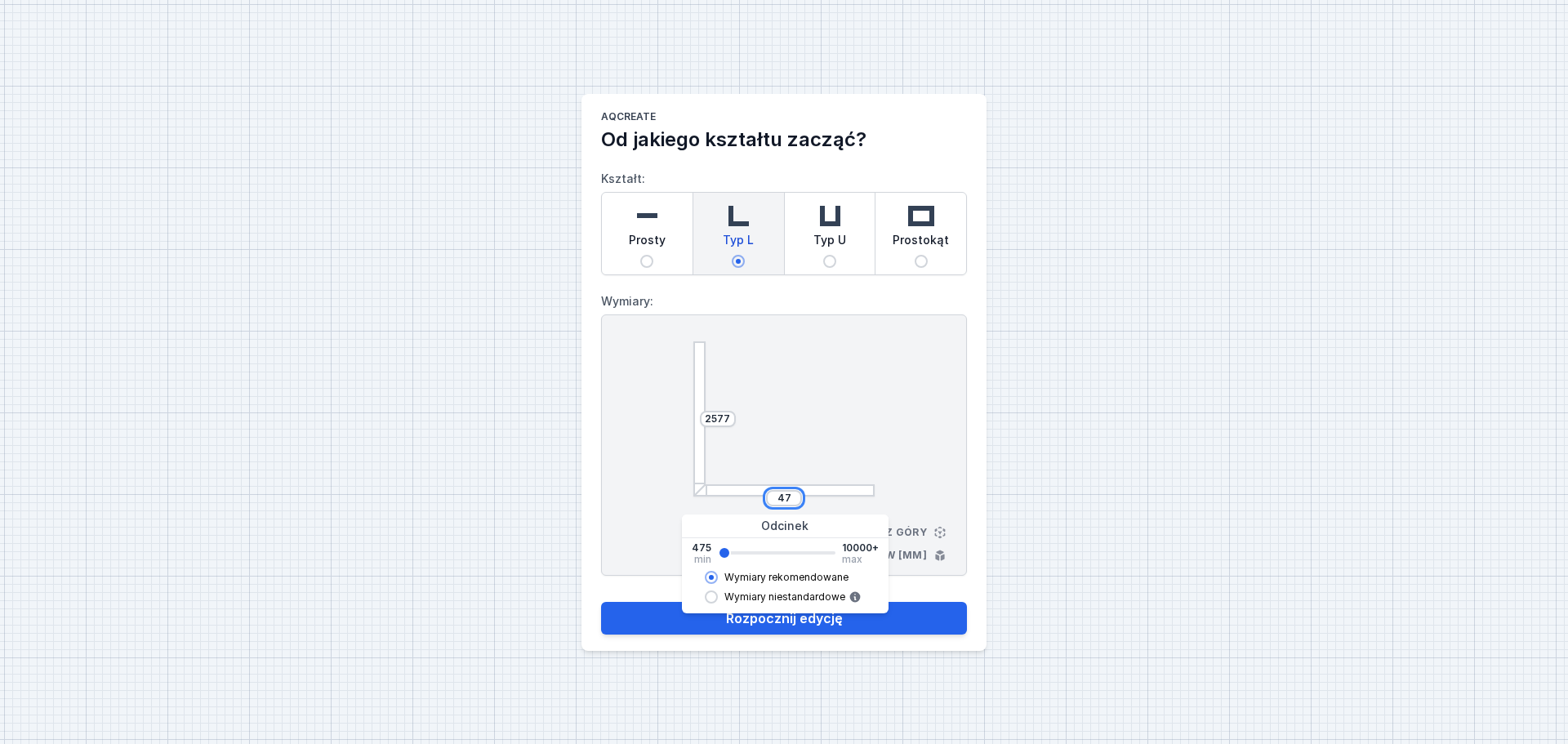
type input "4"
type input "2015"
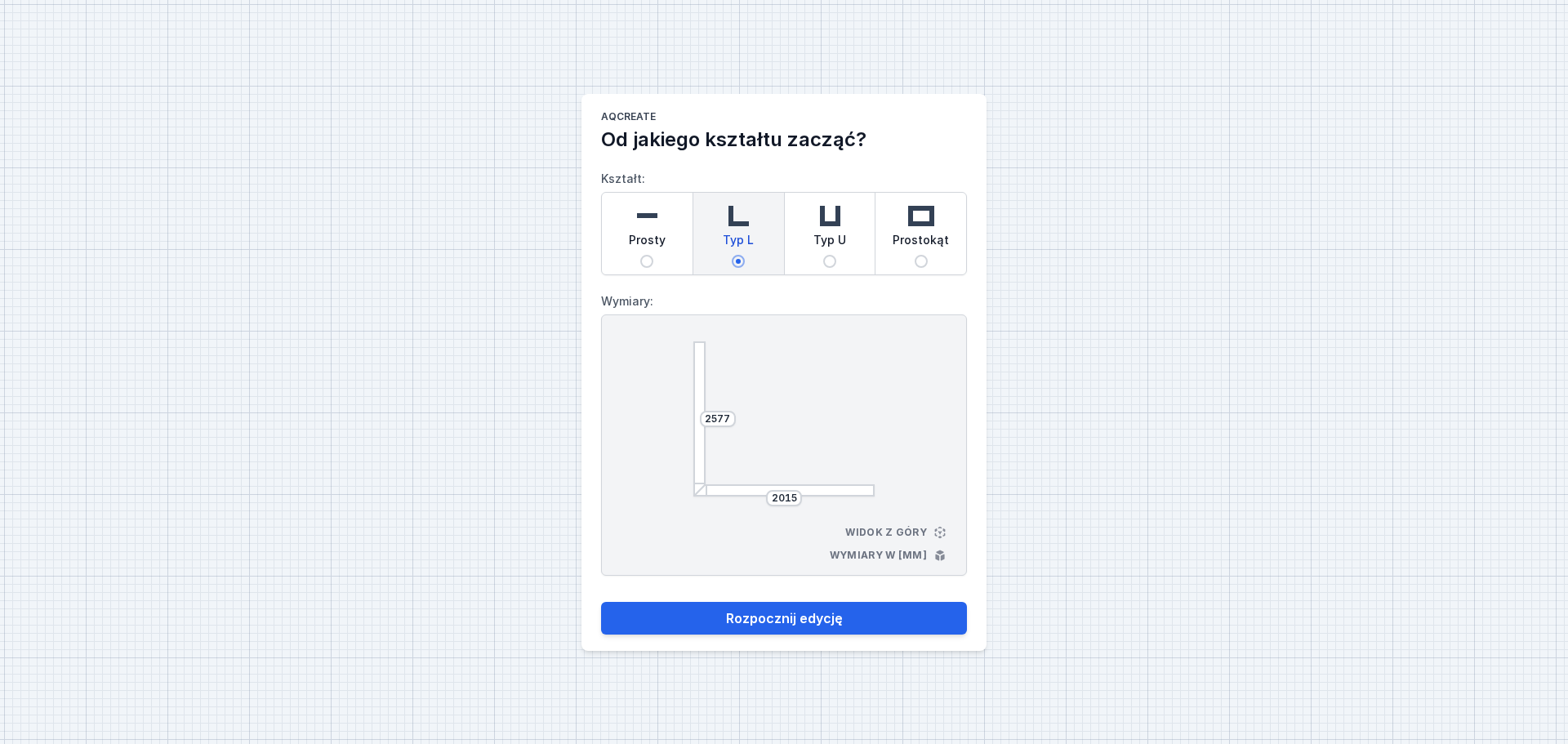
click at [820, 387] on div at bounding box center [784, 419] width 181 height 156
click at [749, 616] on button "Rozpocznij edycję" at bounding box center [784, 619] width 366 height 33
select select "M"
select select "3000"
select select "true"
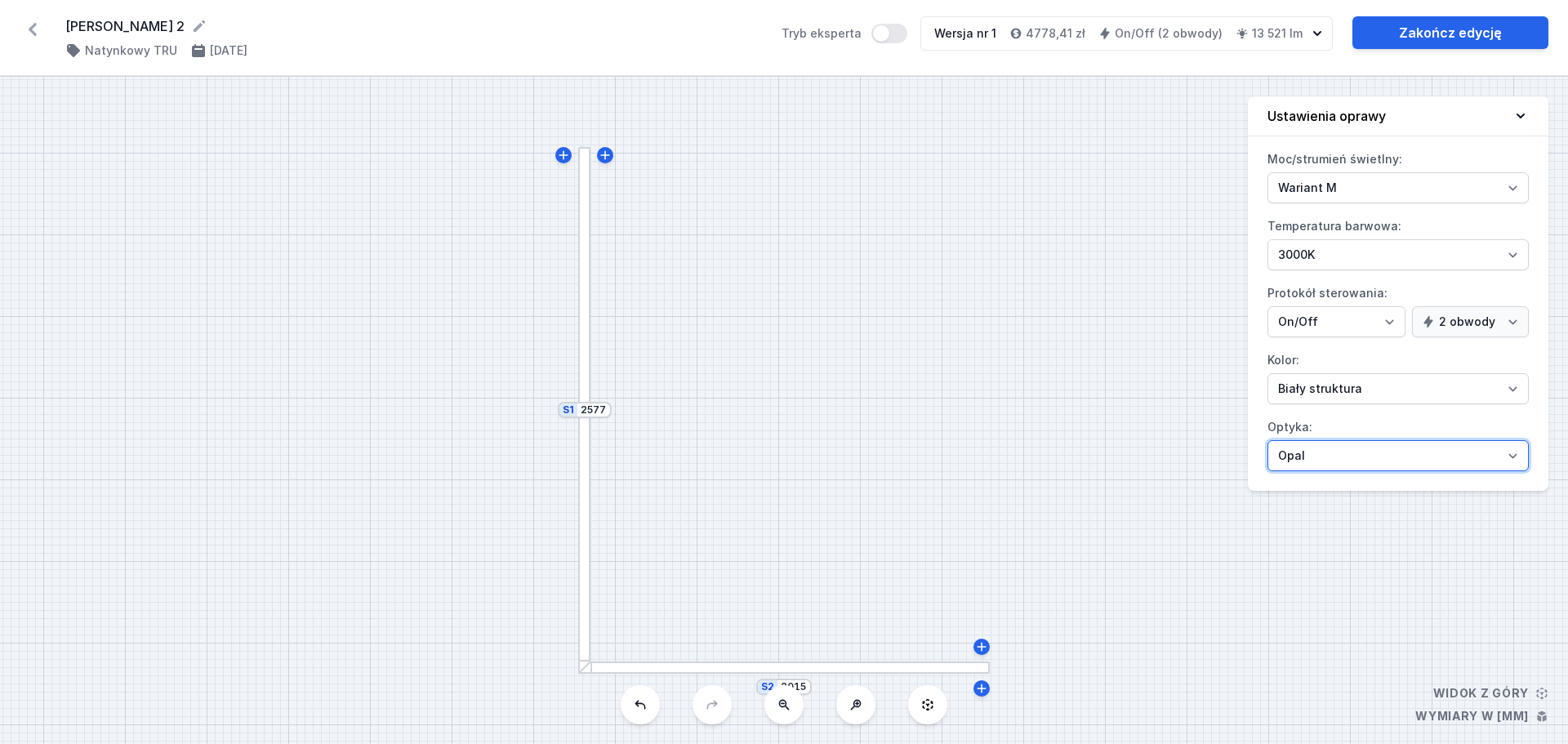
click at [1508, 454] on select "Mikropryzma Opal" at bounding box center [1399, 456] width 262 height 31
select select "microprism"
click at [1268, 440] on select "Mikropryzma Opal" at bounding box center [1399, 456] width 262 height 31
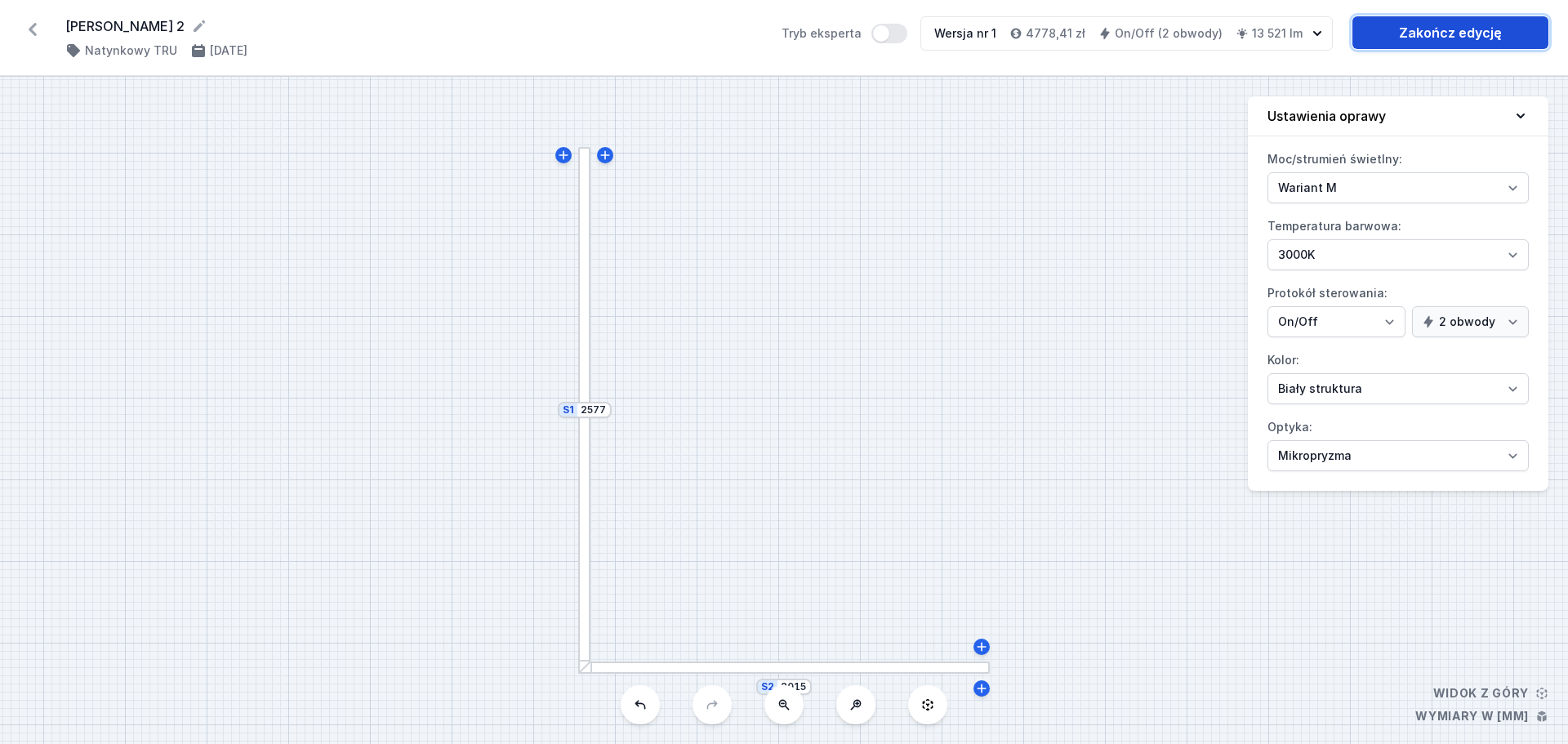
click at [1434, 30] on link "Zakończ edycję" at bounding box center [1451, 33] width 196 height 33
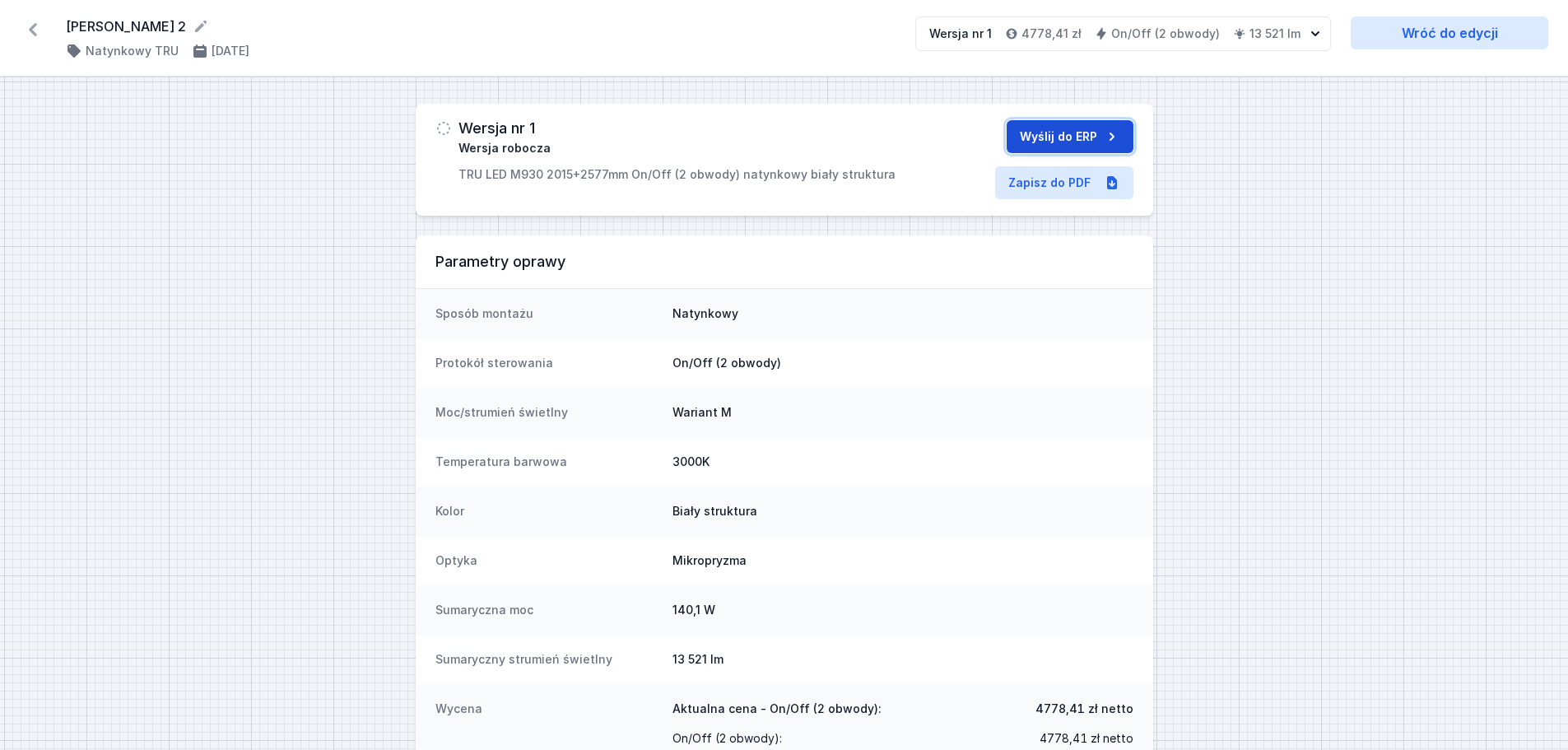
click at [1079, 136] on button "Wyślij do ERP" at bounding box center [1069, 137] width 126 height 33
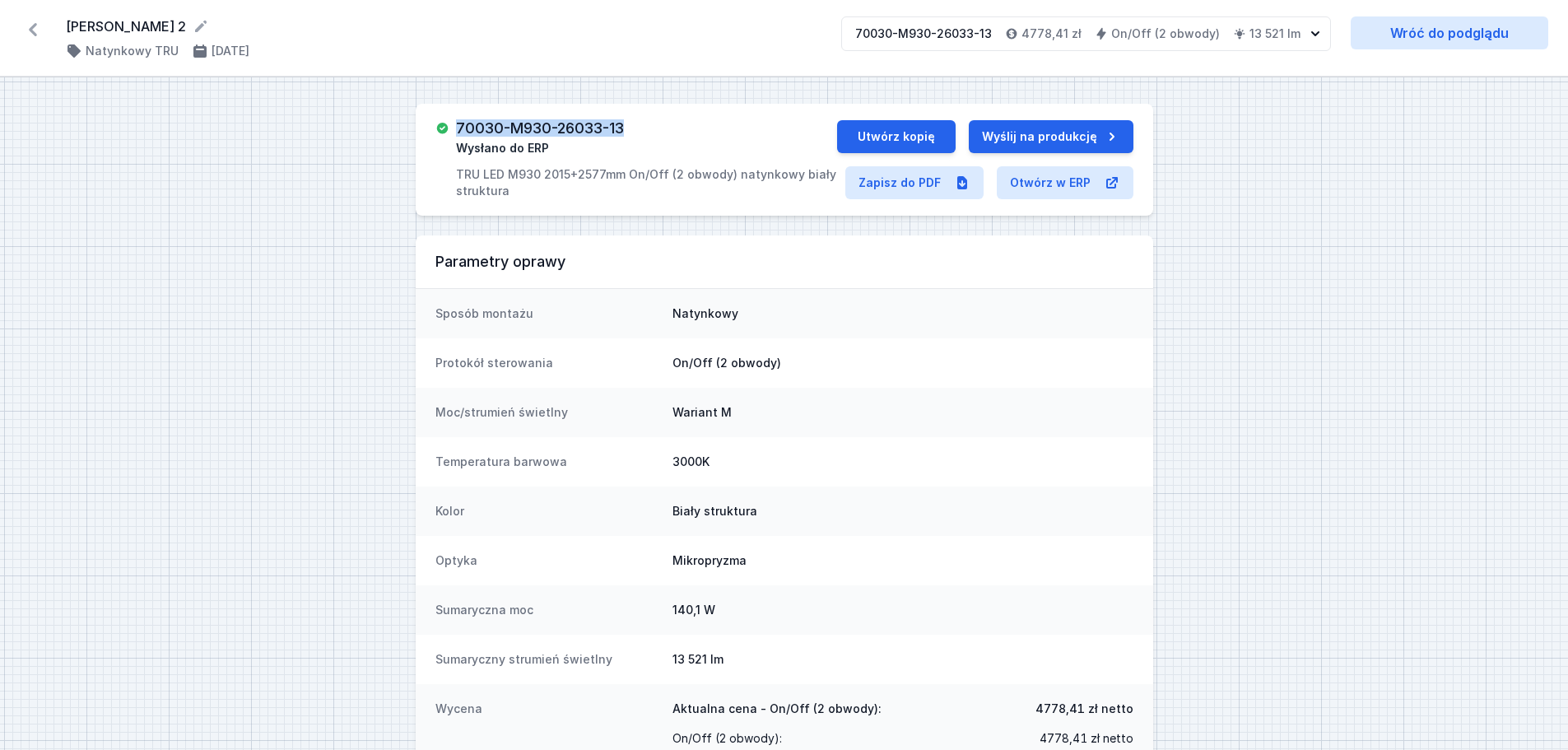
drag, startPoint x: 636, startPoint y: 126, endPoint x: 455, endPoint y: 125, distance: 181.0
click at [455, 125] on div "70030-M930-26033-13 Wysłano do ERP TRU LED M930 2015+2577mm On/Off (2 obwody) n…" at bounding box center [636, 160] width 401 height 79
copy h3 "70030-M930-26033-13"
